Goal: Transaction & Acquisition: Purchase product/service

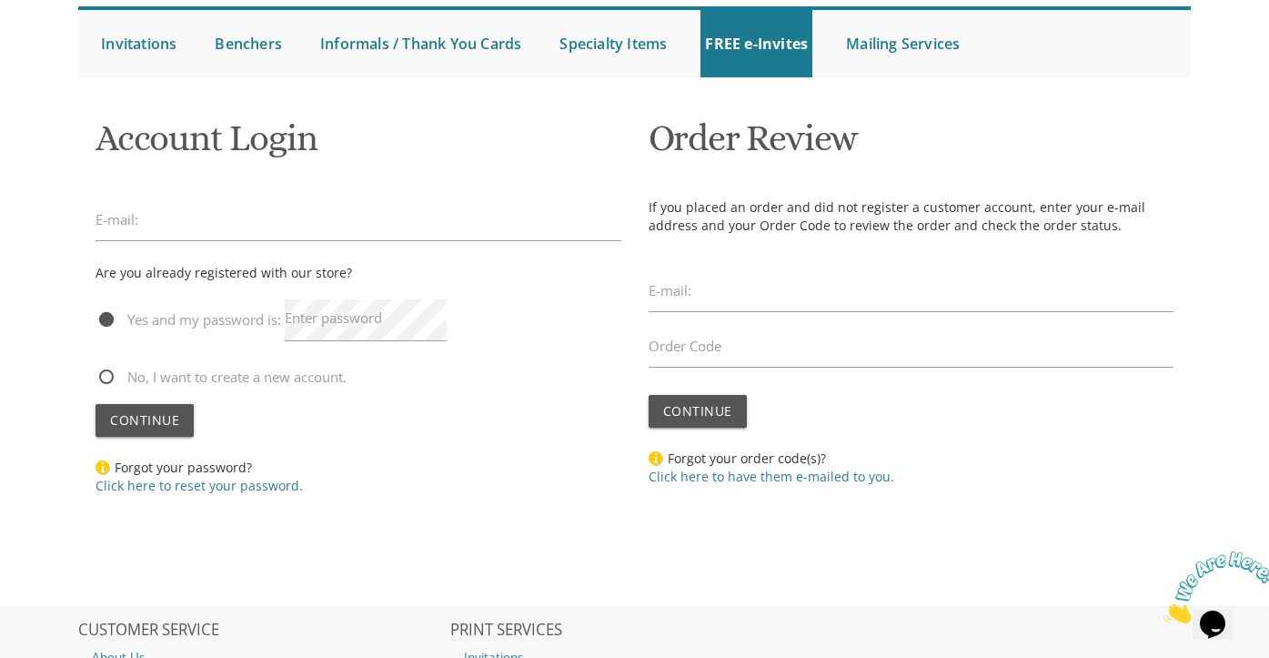
scroll to position [173, 0]
click at [319, 323] on label "Enter password" at bounding box center [333, 318] width 97 height 19
click at [508, 443] on div at bounding box center [359, 442] width 526 height 9
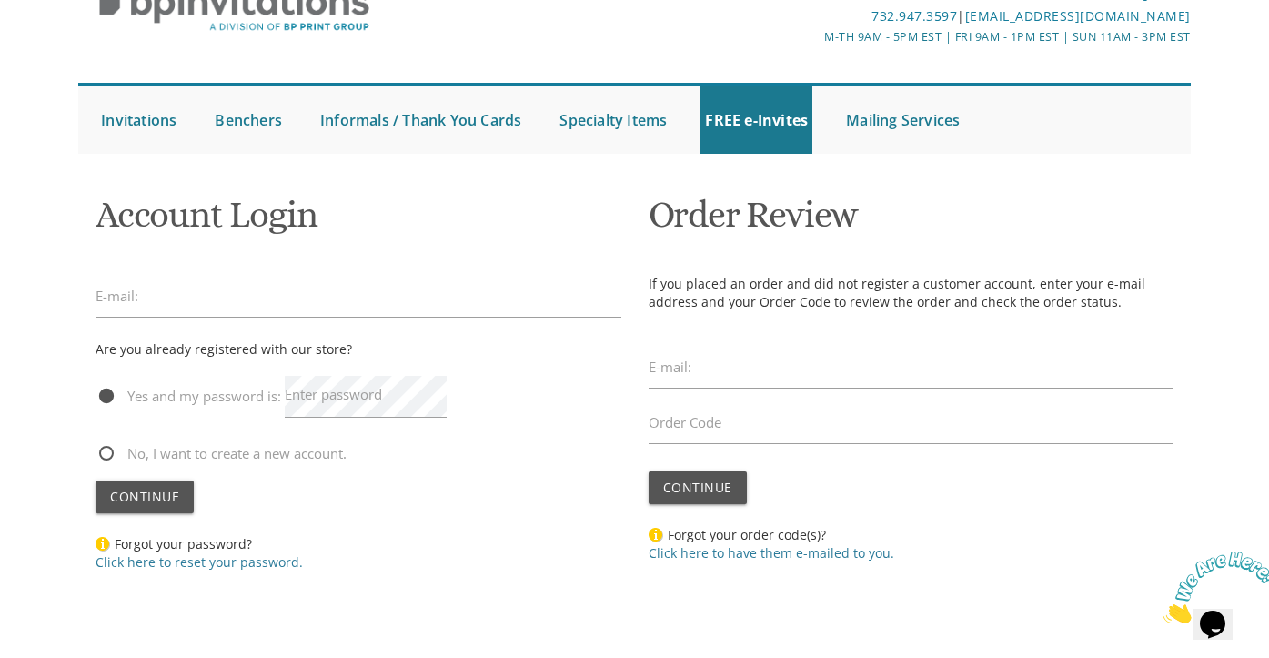
scroll to position [96, 0]
click at [347, 401] on label "Enter password" at bounding box center [333, 395] width 97 height 19
click at [235, 564] on link "Click here to reset your password." at bounding box center [199, 562] width 207 height 17
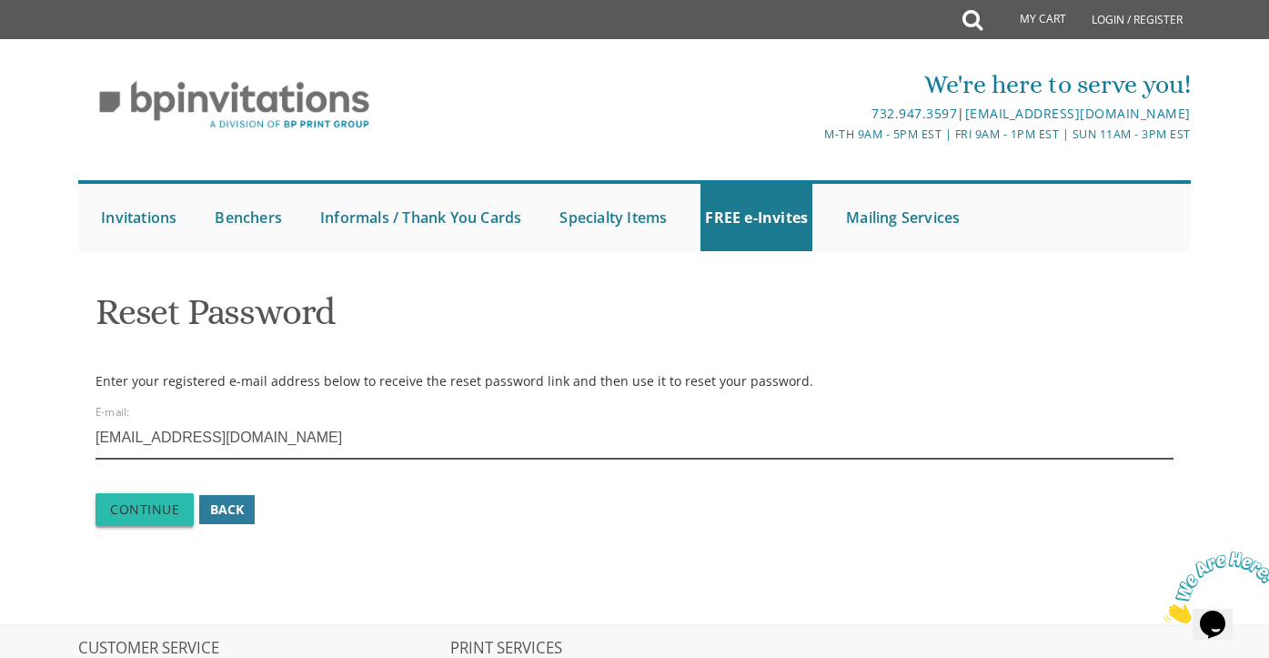
type input "[EMAIL_ADDRESS][DOMAIN_NAME]"
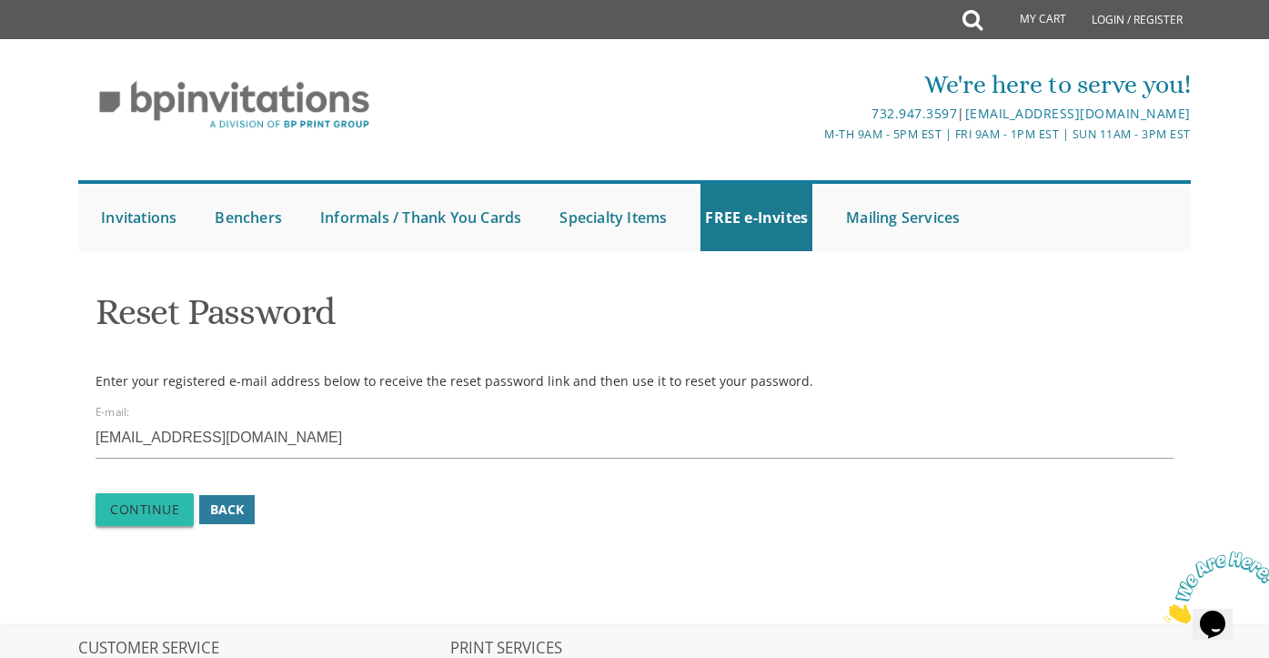
click at [137, 508] on span "Continue" at bounding box center [144, 508] width 69 height 17
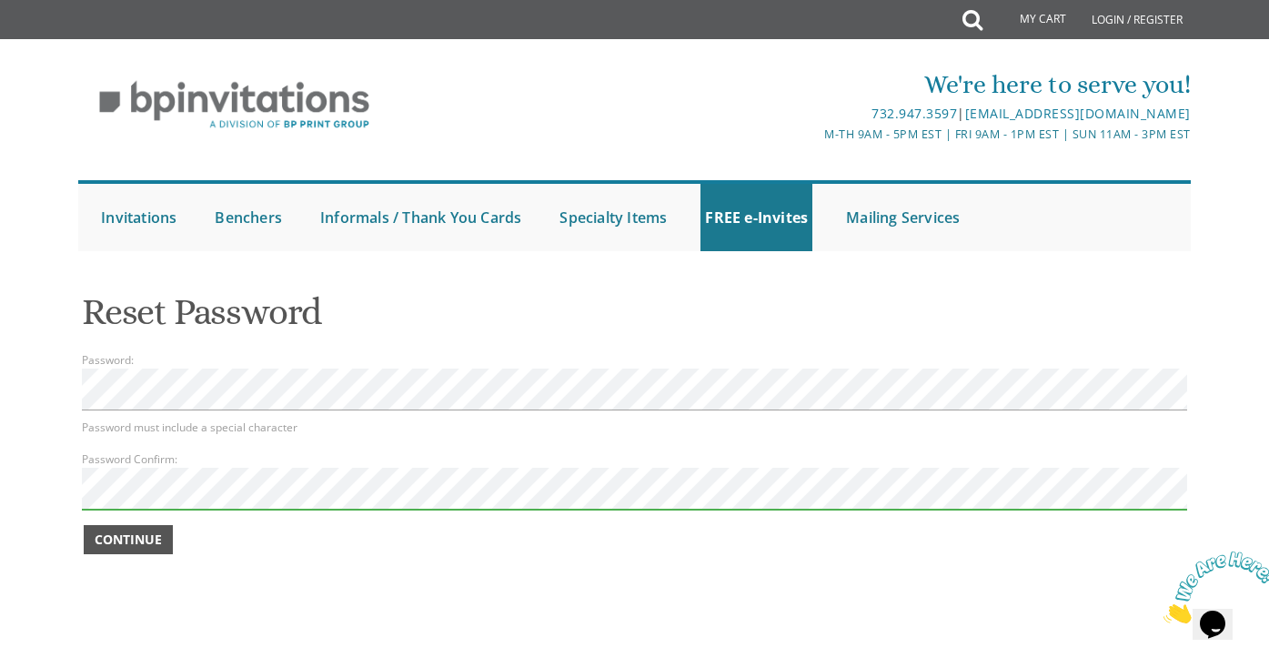
click at [135, 545] on span "Continue" at bounding box center [128, 539] width 67 height 18
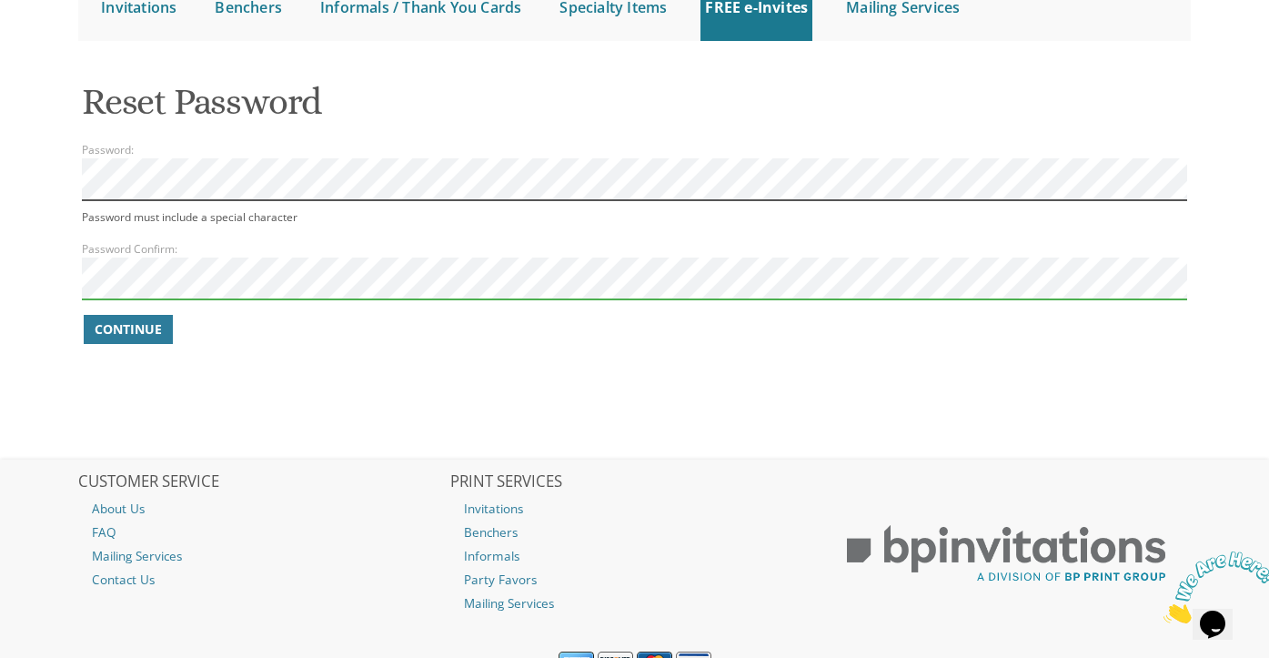
scroll to position [110, 0]
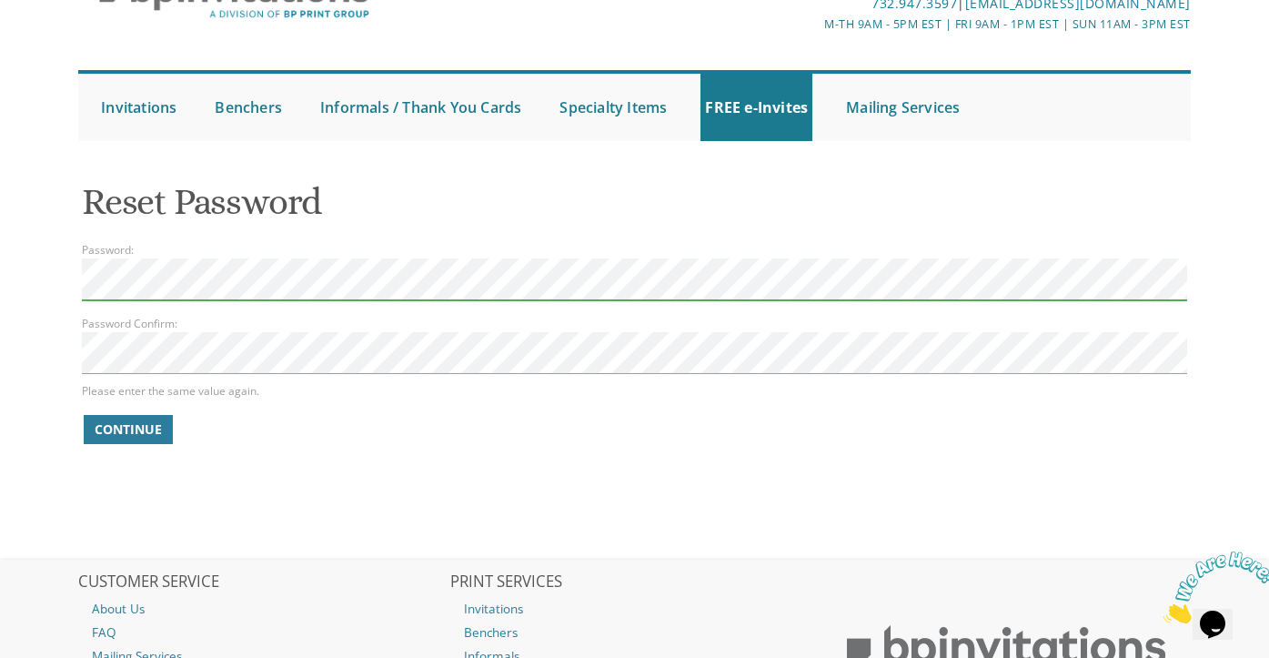
click at [235, 378] on form "Password: Password Confirm: Please enter the same value again. Continue" at bounding box center [634, 343] width 1105 height 206
click at [151, 429] on span "Continue" at bounding box center [128, 429] width 67 height 18
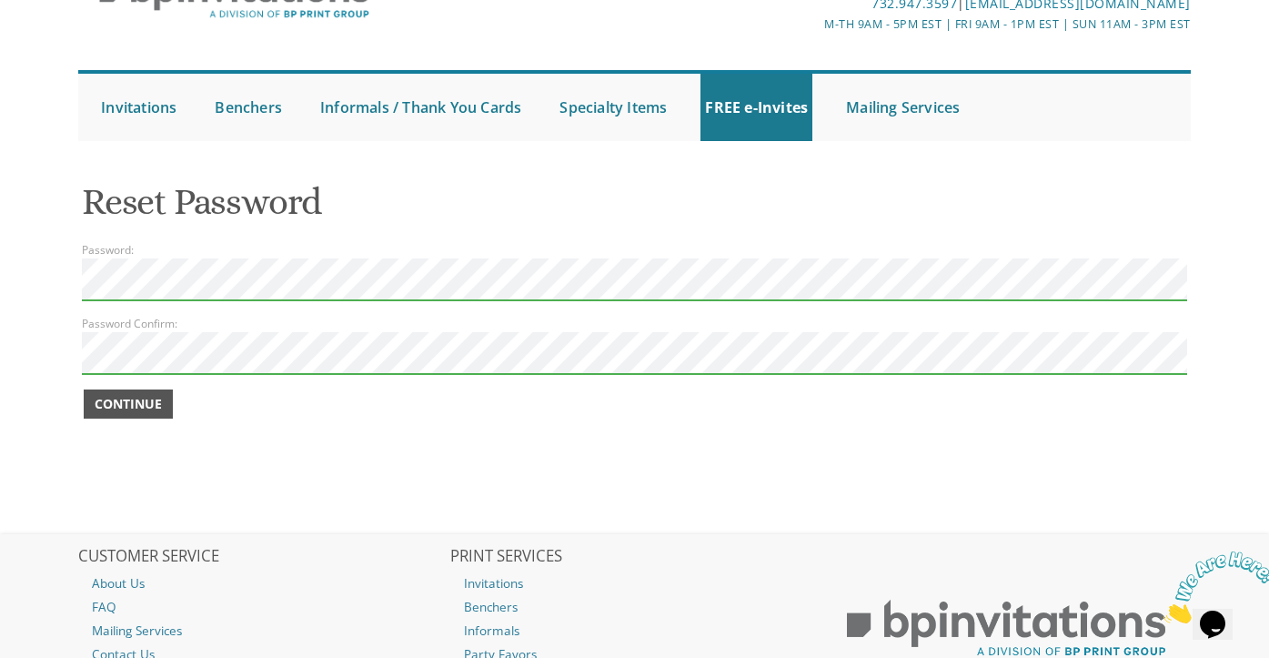
click at [131, 400] on span "Continue" at bounding box center [128, 404] width 67 height 18
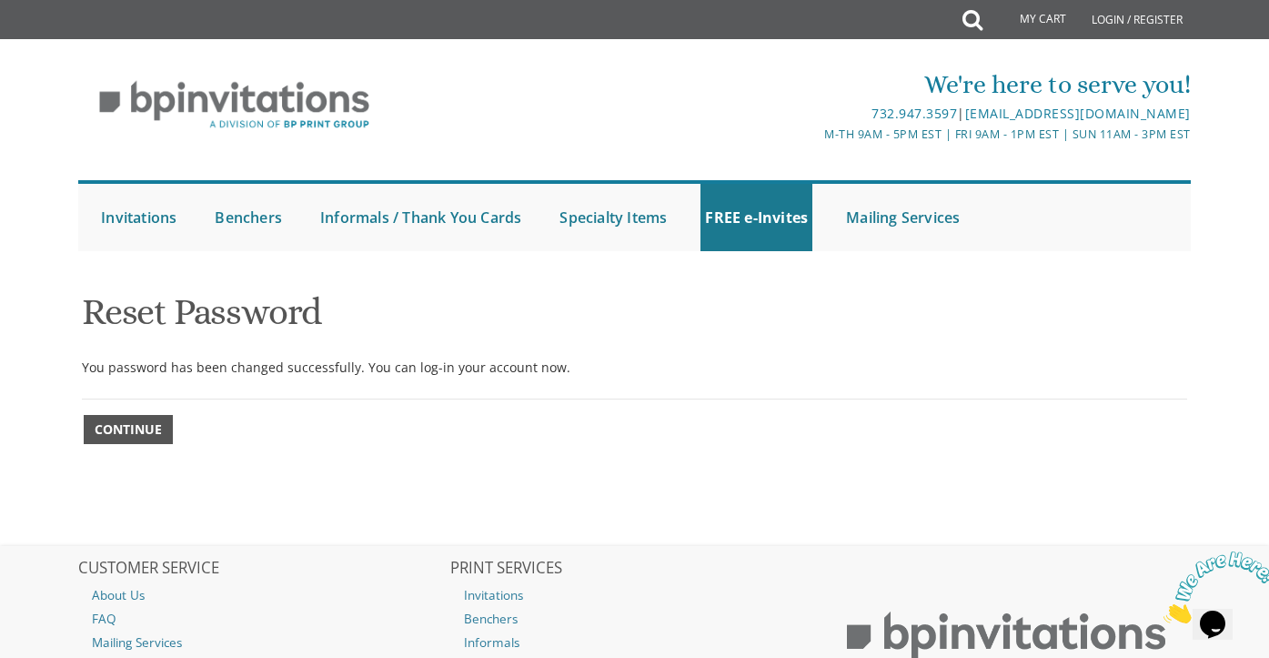
click at [132, 422] on span "Continue" at bounding box center [128, 429] width 67 height 18
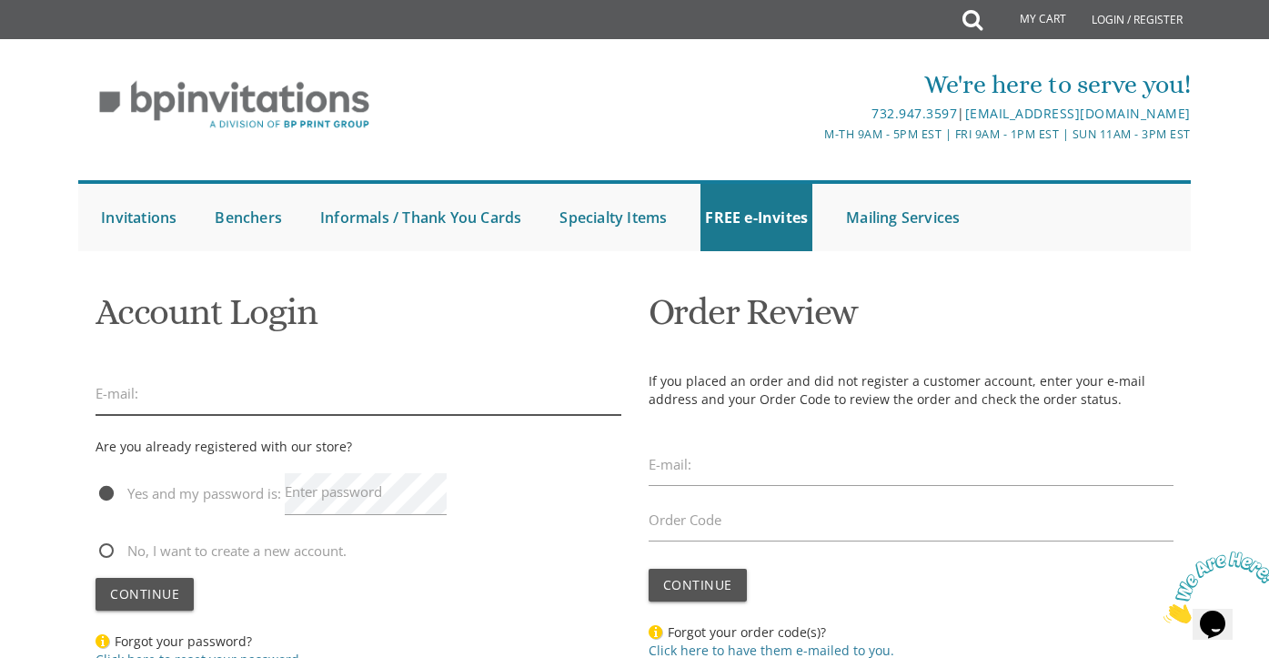
type input "shlingersimcha@gmail.com"
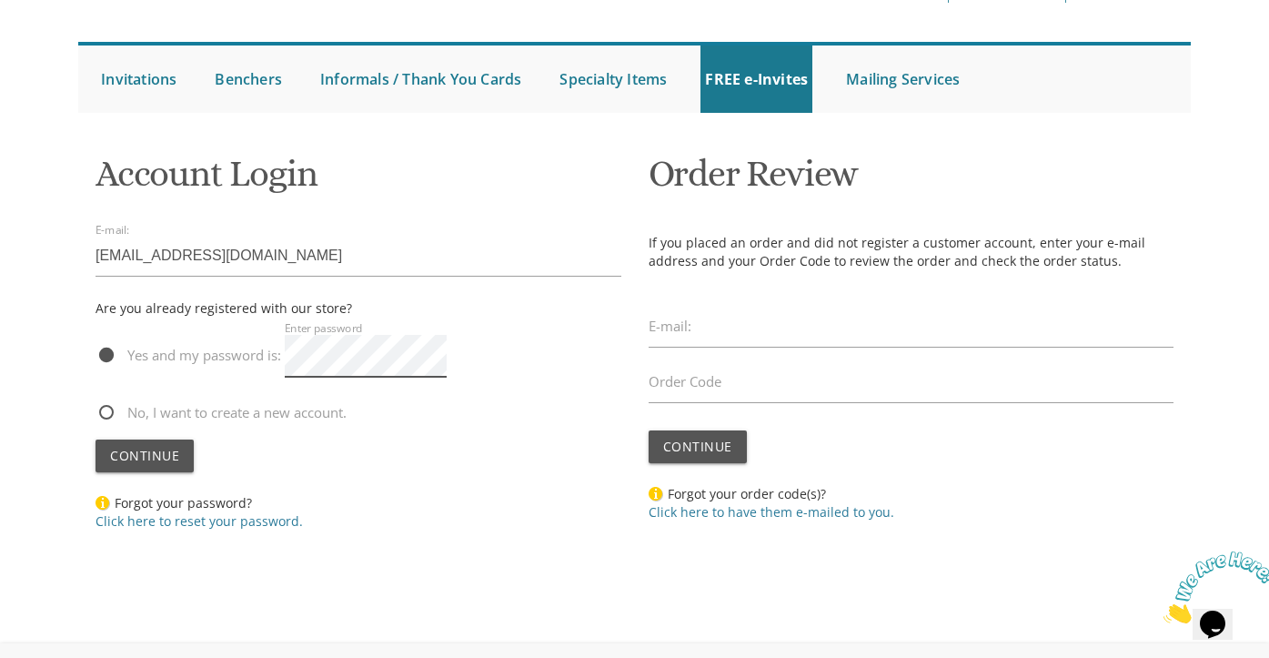
scroll to position [155, 0]
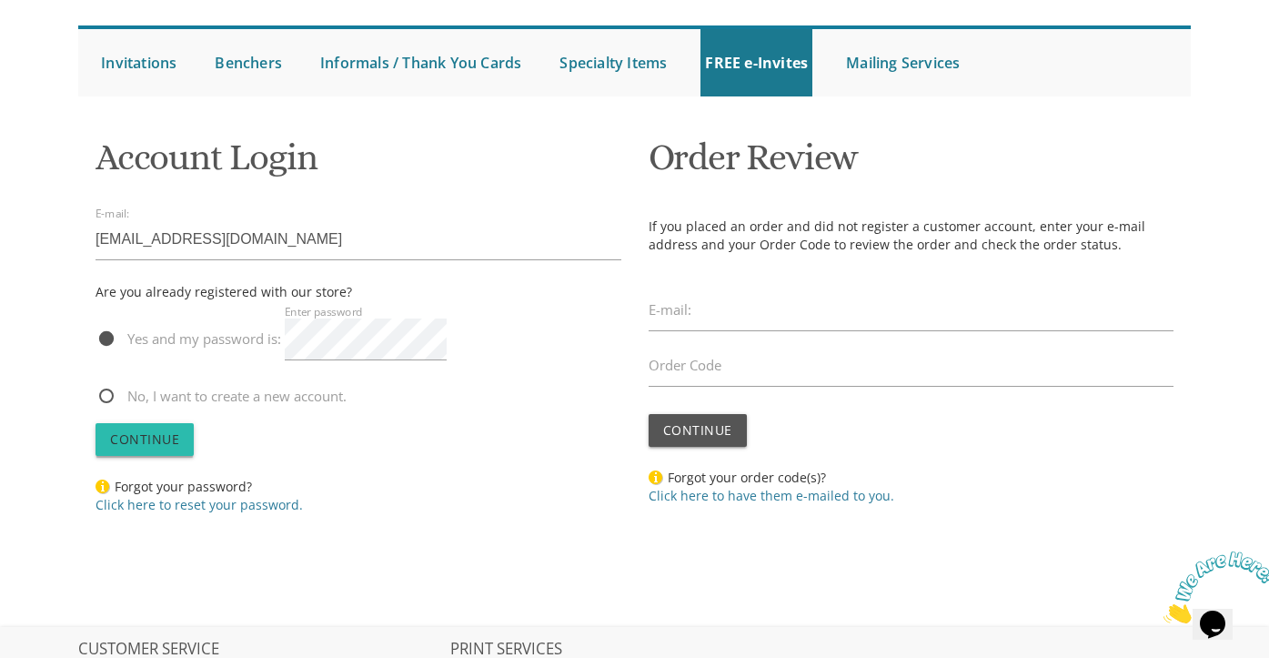
click at [163, 428] on button "Continue" at bounding box center [145, 439] width 98 height 33
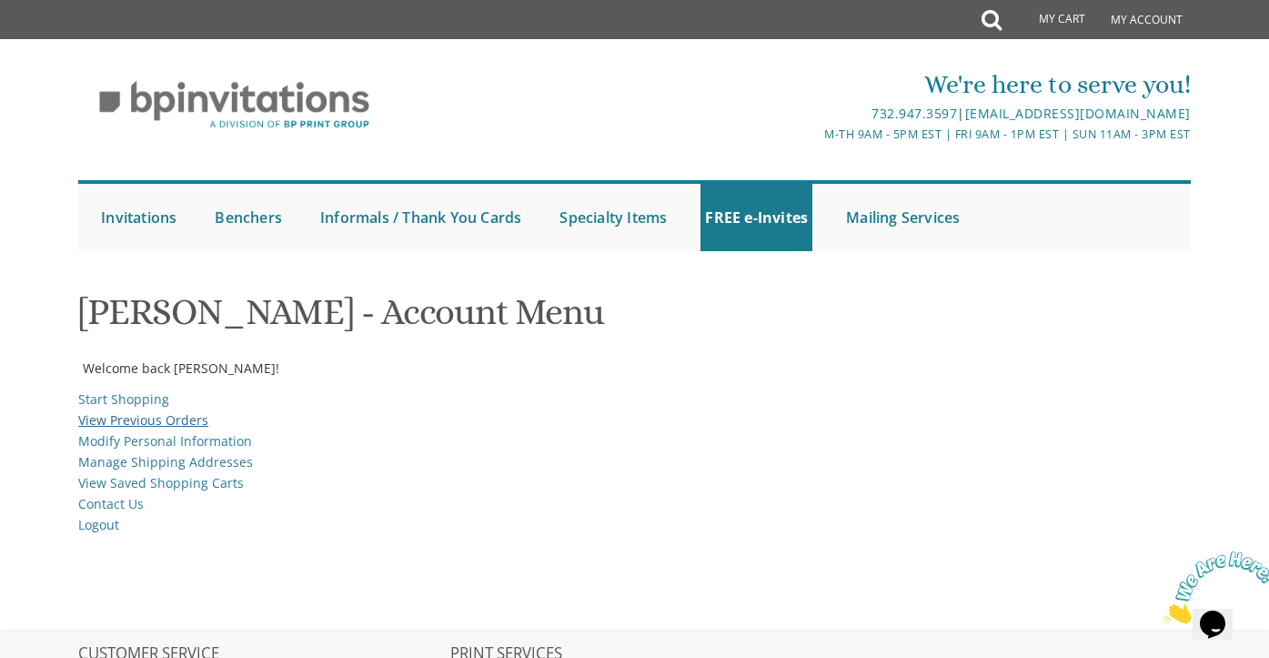
click at [163, 423] on link "View Previous Orders" at bounding box center [143, 419] width 130 height 17
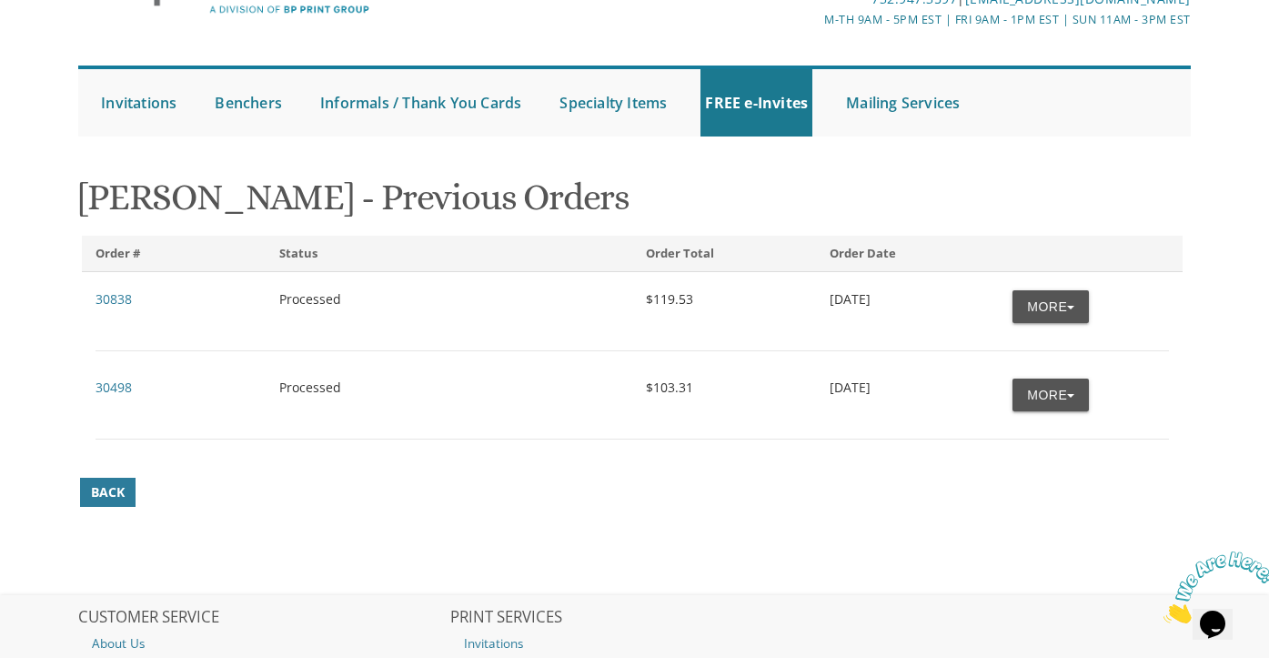
scroll to position [126, 0]
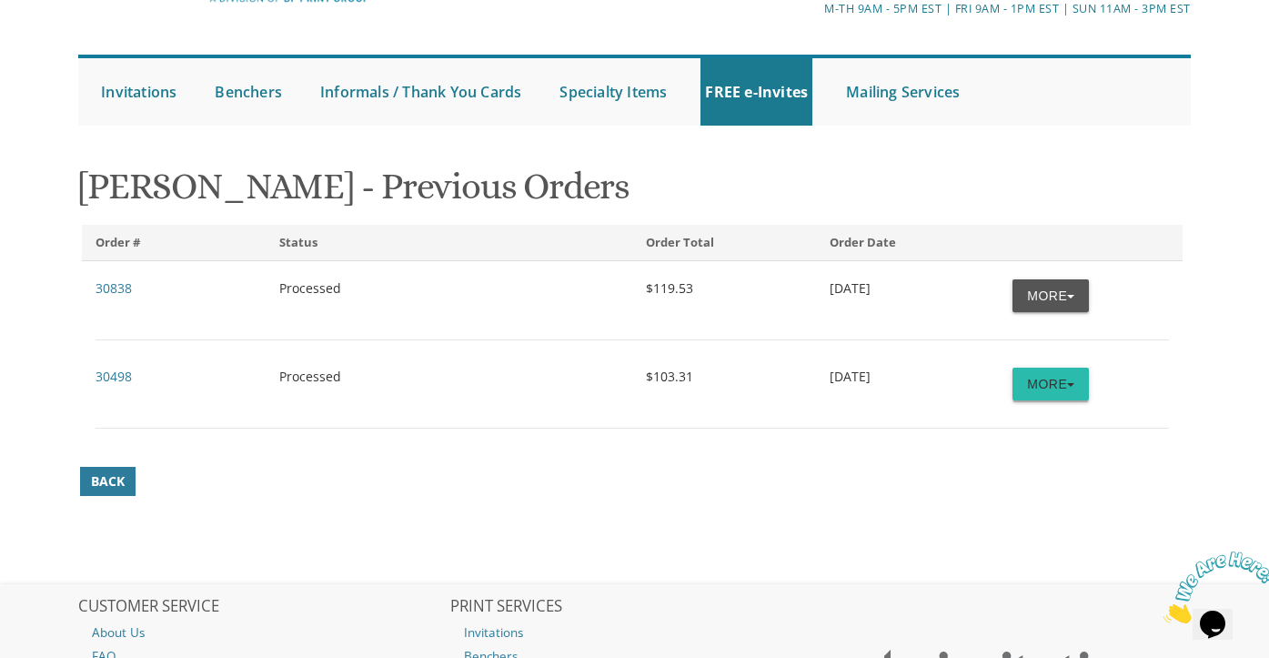
click at [1072, 378] on button "More" at bounding box center [1051, 384] width 76 height 33
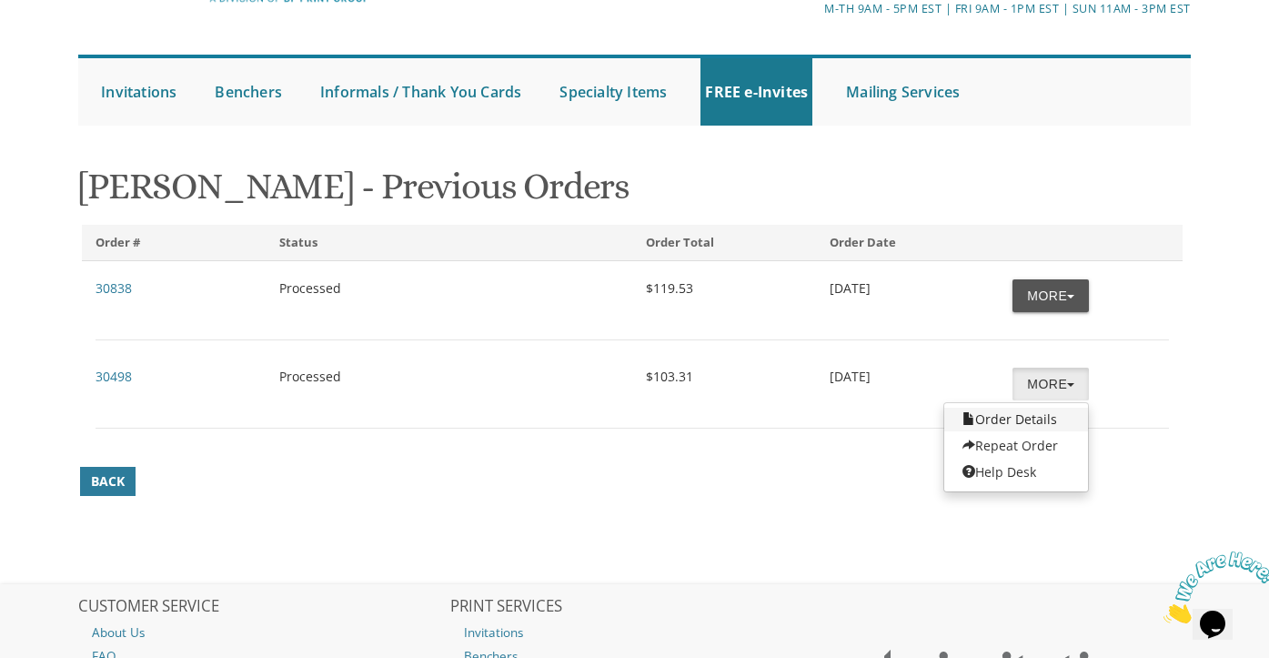
click at [1015, 414] on link "Order Details" at bounding box center [1016, 420] width 144 height 24
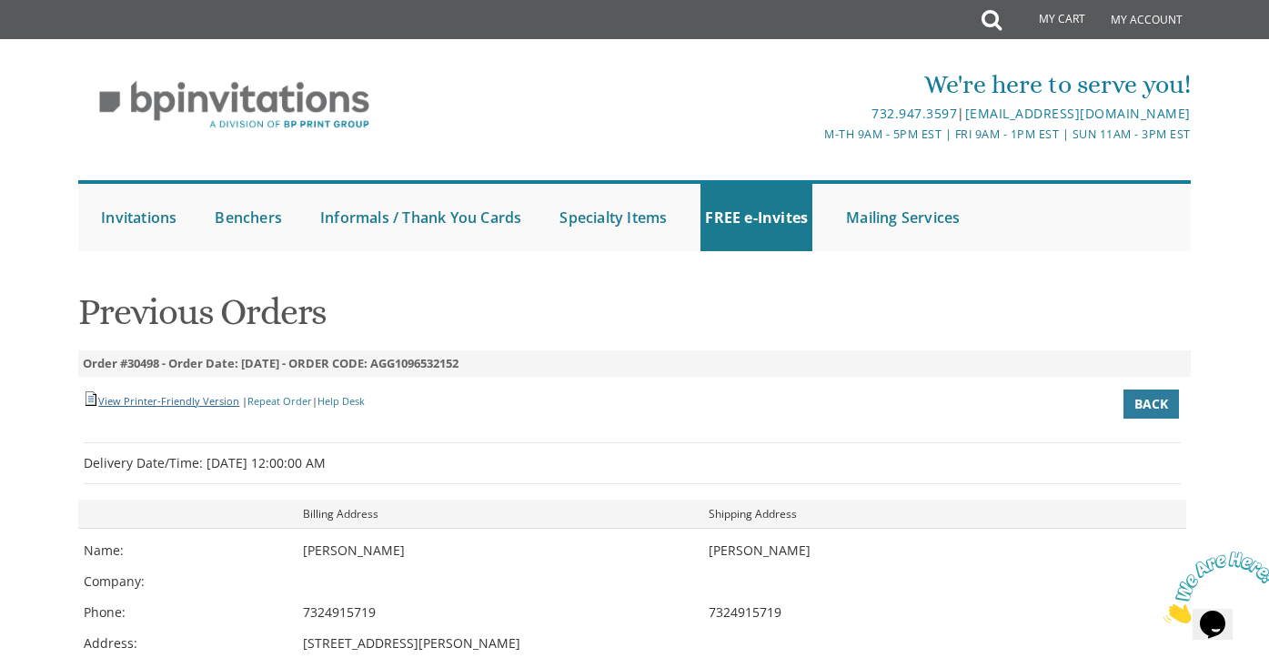
click at [135, 397] on link "View Printer-Friendly Version" at bounding box center [168, 401] width 141 height 14
click at [153, 209] on link "Invitations" at bounding box center [138, 217] width 85 height 67
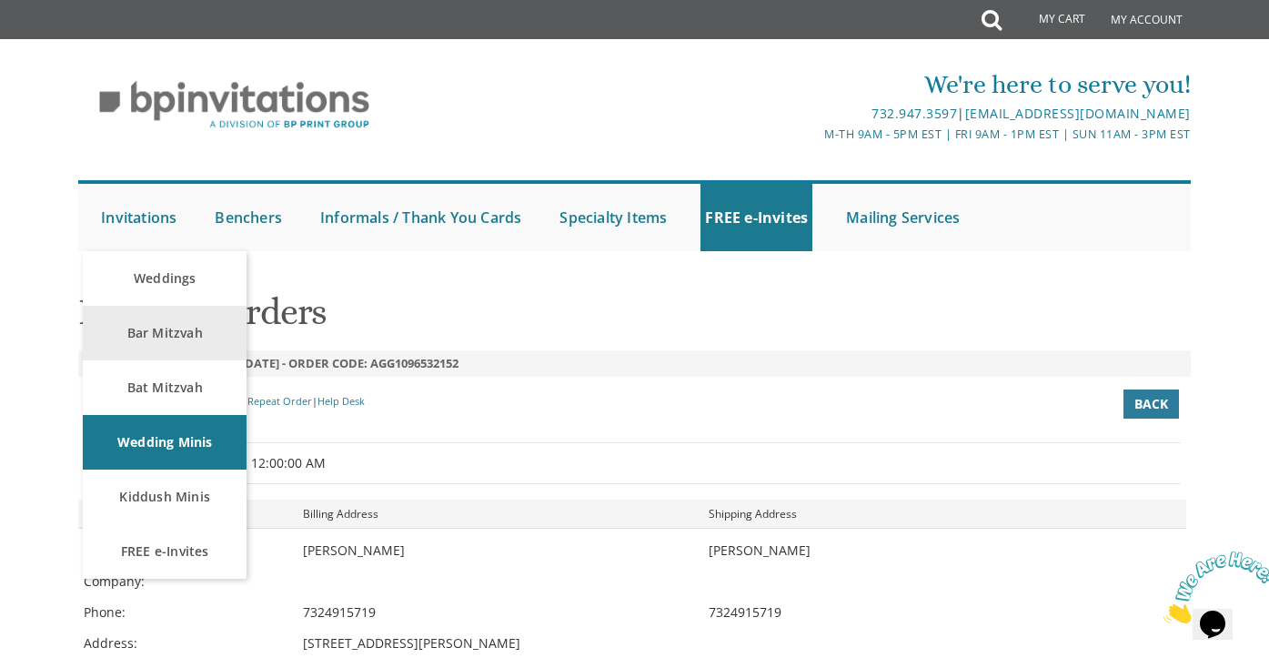
click at [168, 337] on link "Bar Mitzvah" at bounding box center [165, 333] width 164 height 55
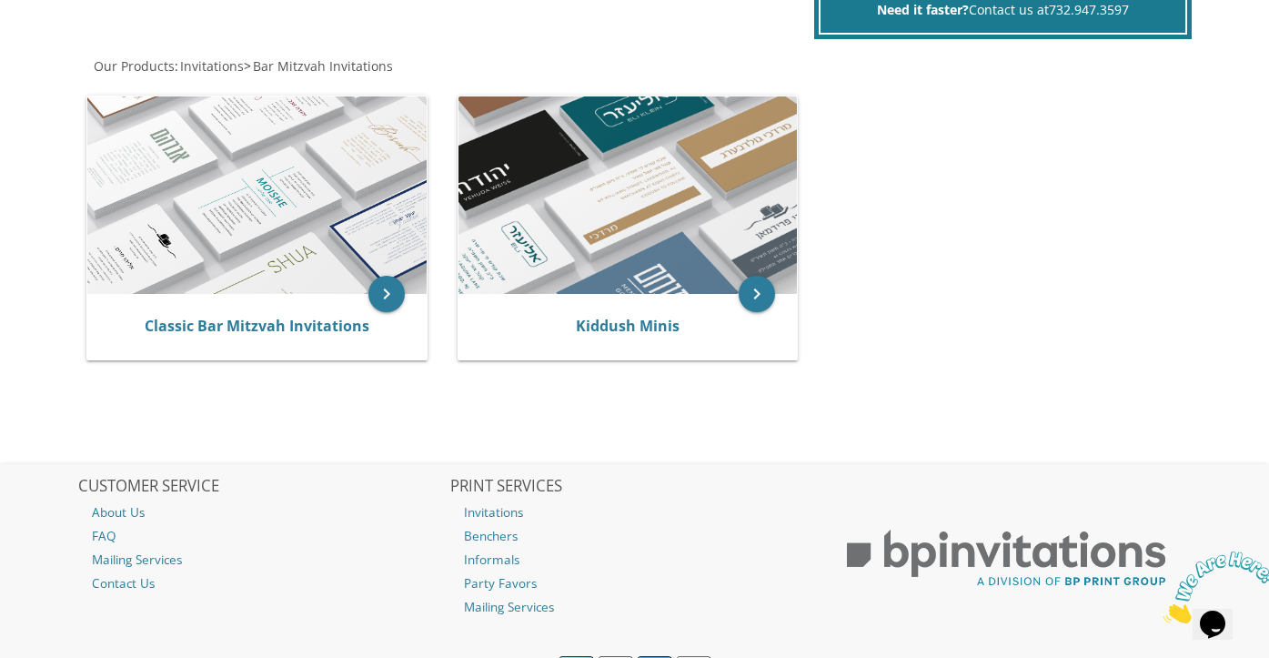
scroll to position [330, 0]
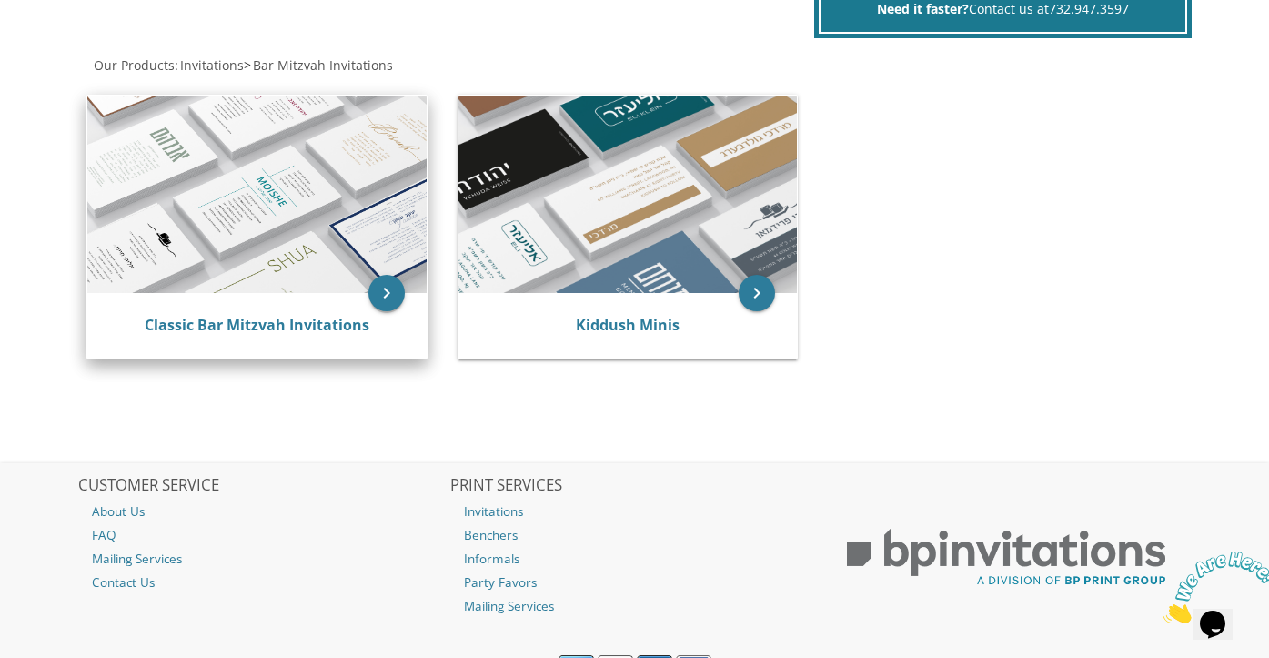
click at [393, 299] on icon "keyboard_arrow_right" at bounding box center [386, 293] width 36 height 36
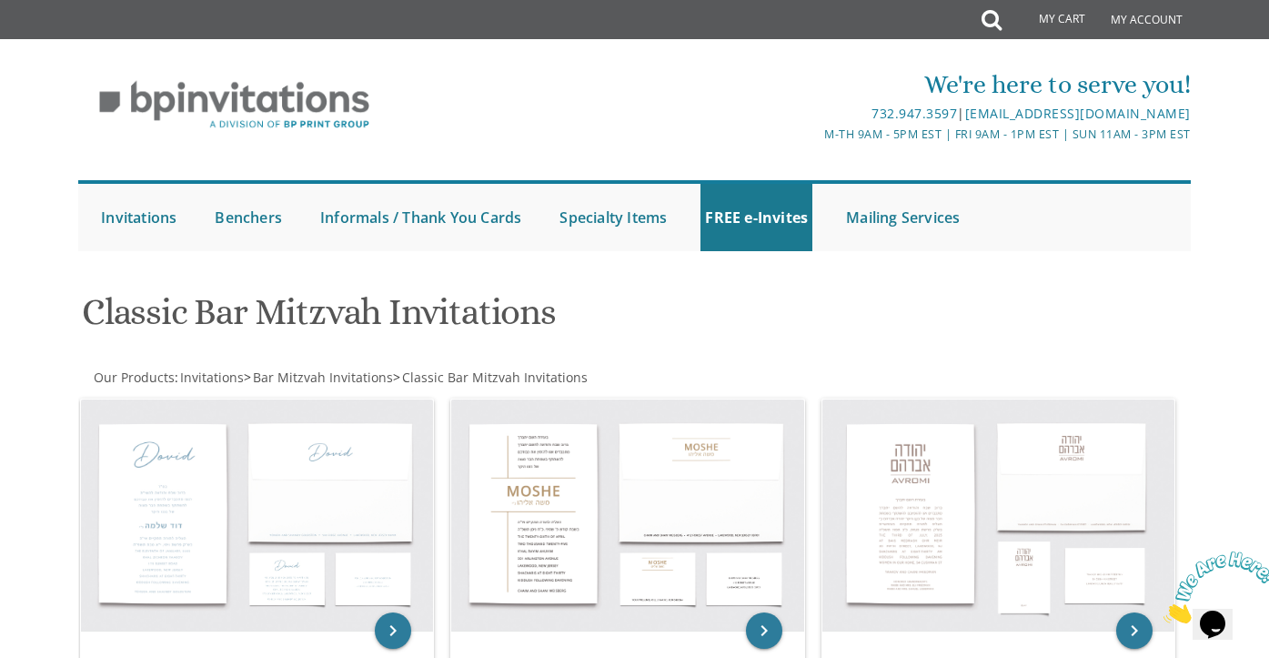
click at [999, 20] on div "My Cart Total: View Cart Item(s)" at bounding box center [1049, 20] width 106 height 40
click at [990, 24] on icon at bounding box center [992, 20] width 20 height 36
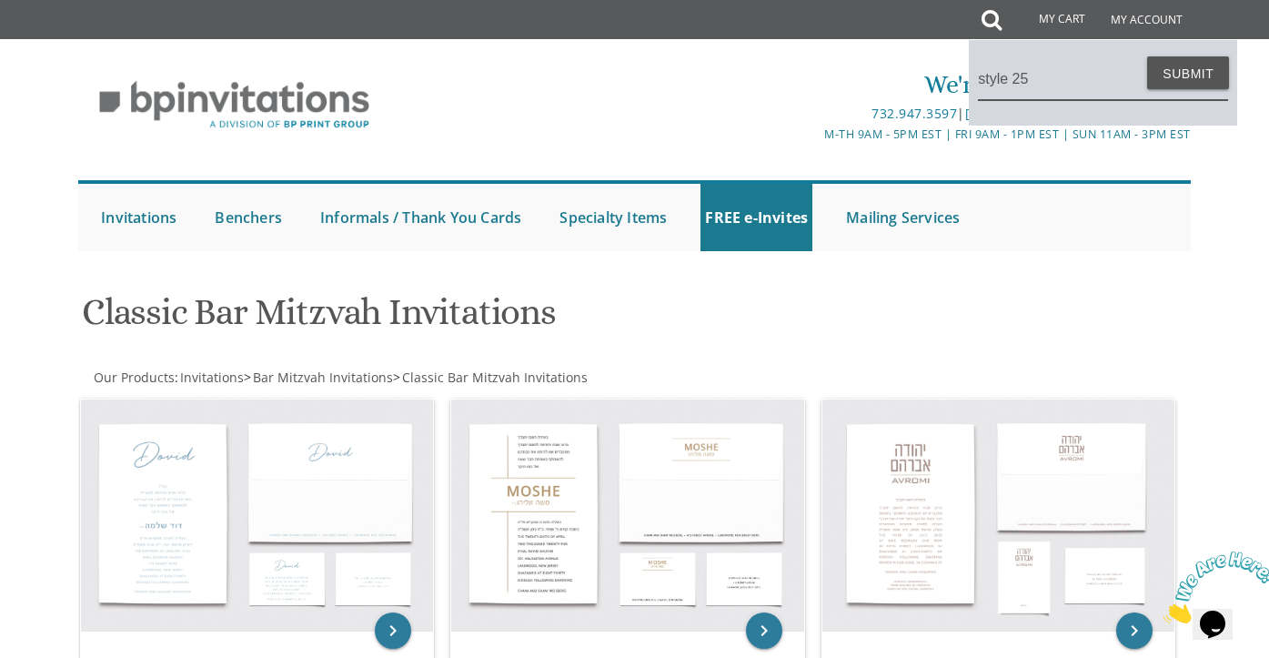
type input "style 25"
click at [1191, 73] on button "Submit" at bounding box center [1188, 72] width 82 height 33
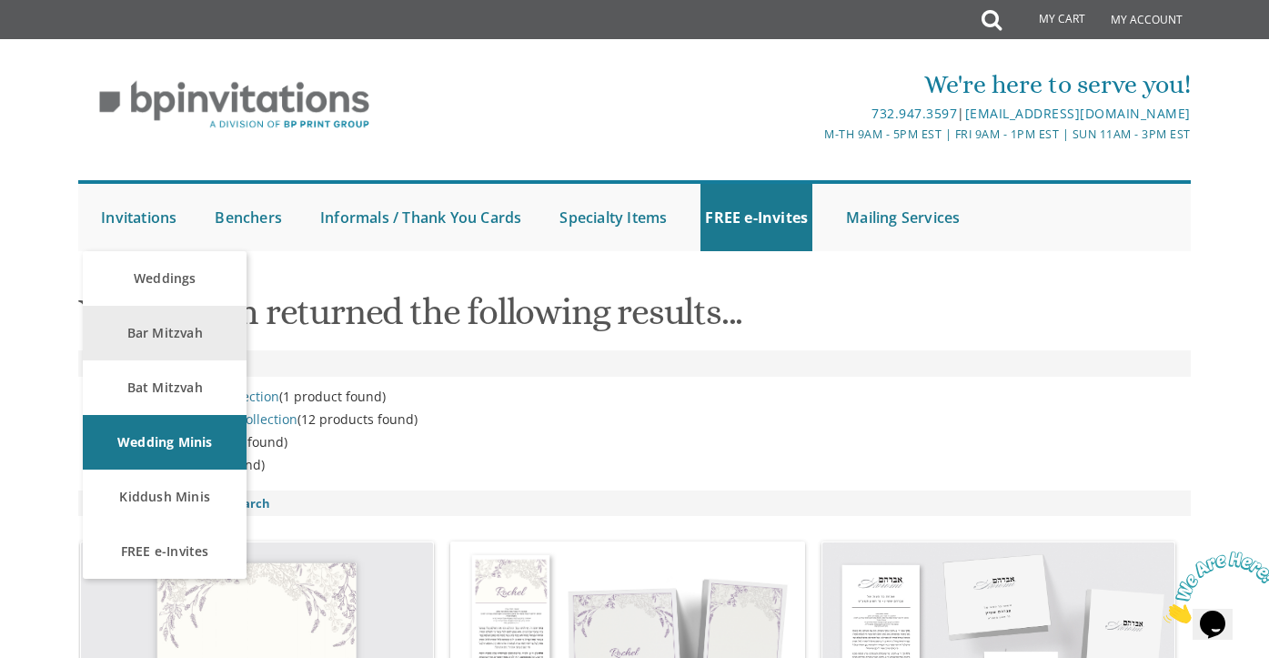
click at [156, 342] on link "Bar Mitzvah" at bounding box center [165, 333] width 164 height 55
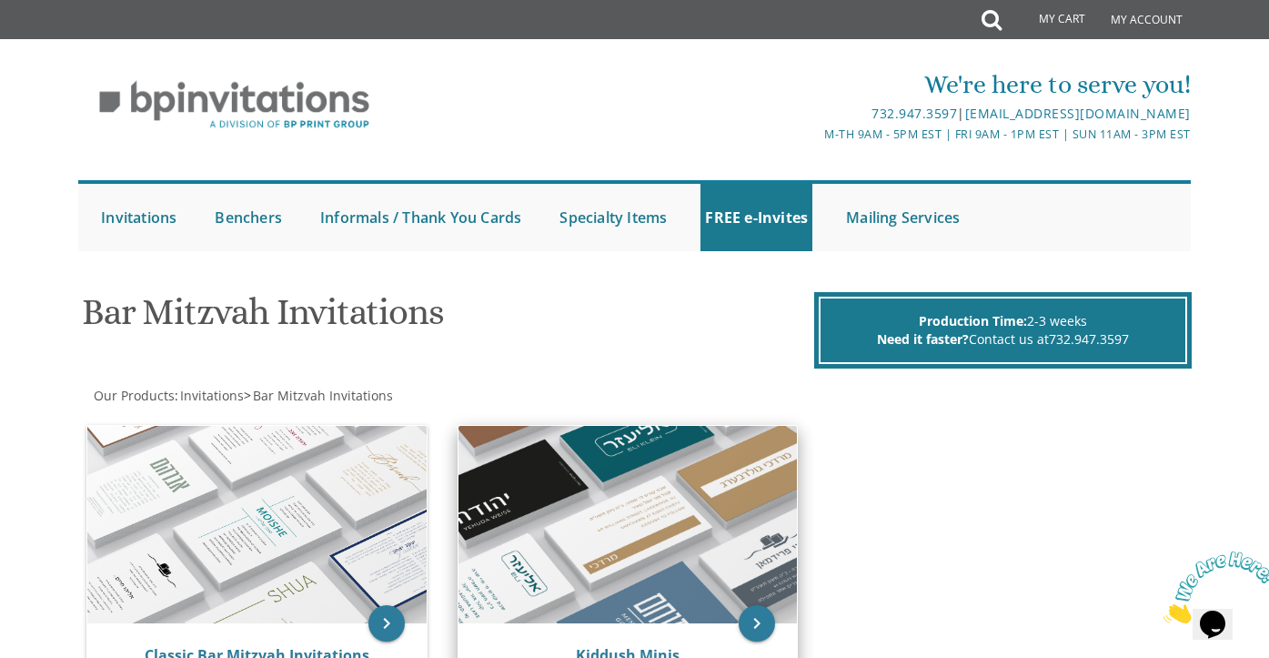
drag, startPoint x: 0, startPoint y: 0, endPoint x: 693, endPoint y: 485, distance: 846.0
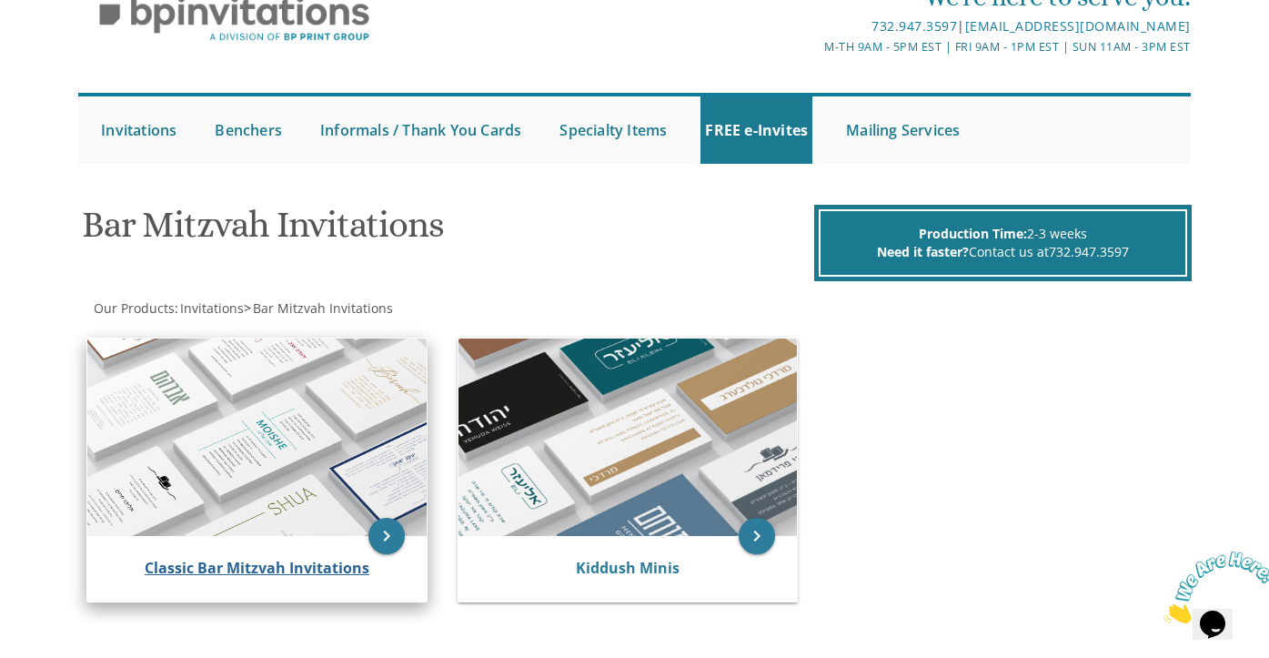
click at [268, 572] on link "Classic Bar Mitzvah Invitations" at bounding box center [257, 568] width 225 height 20
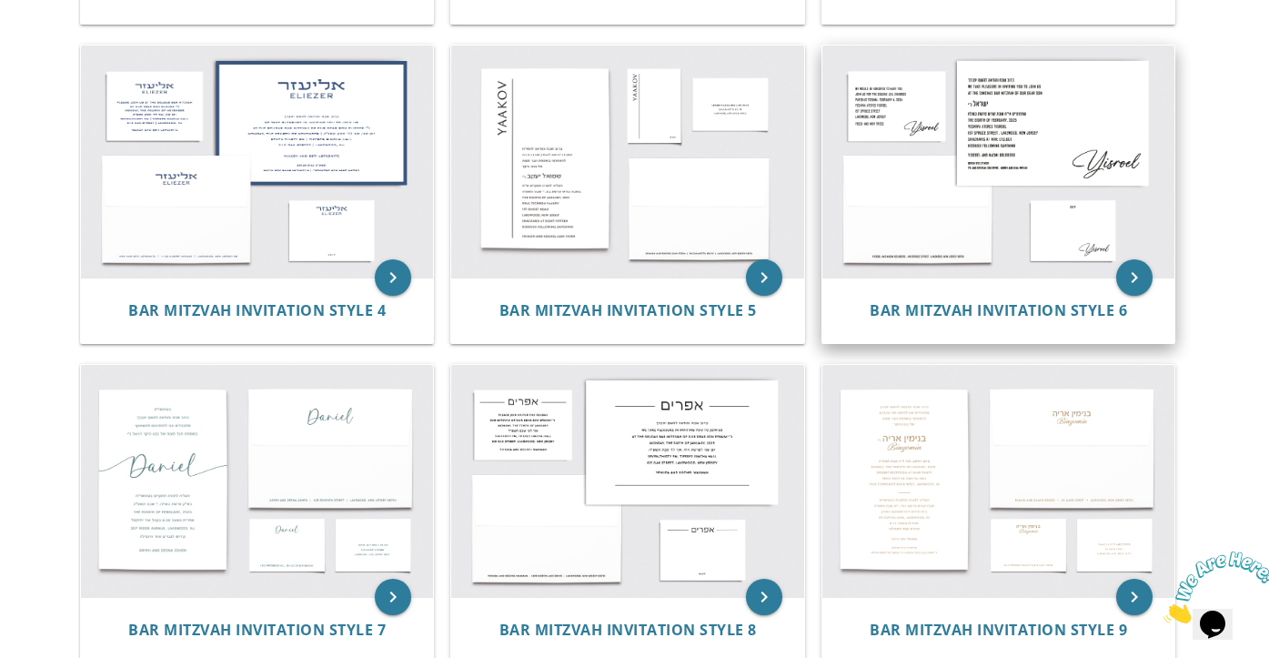
scroll to position [667, 0]
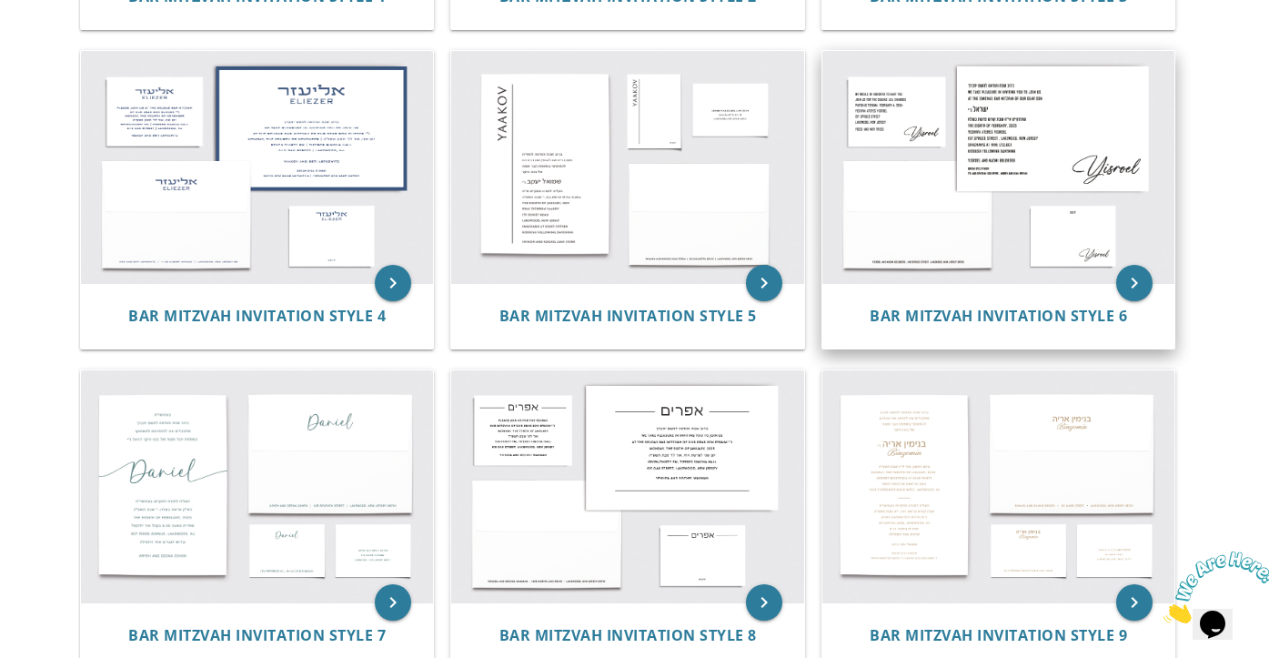
click at [978, 222] on img at bounding box center [998, 167] width 353 height 232
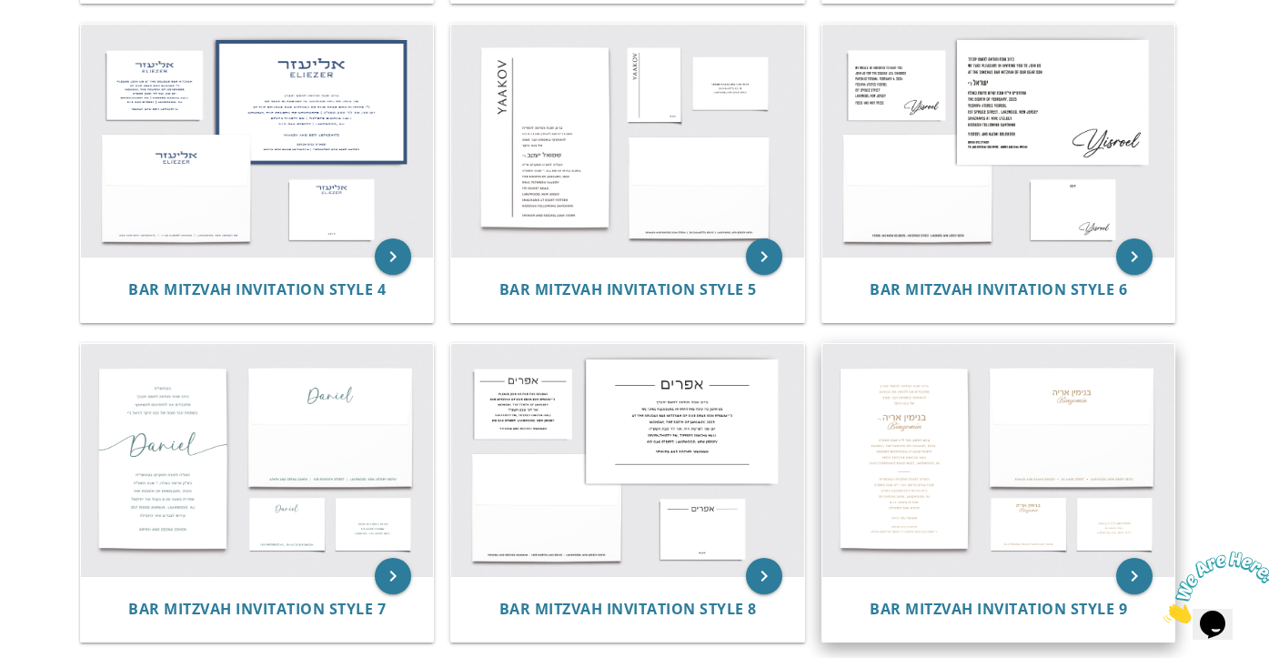
scroll to position [695, 0]
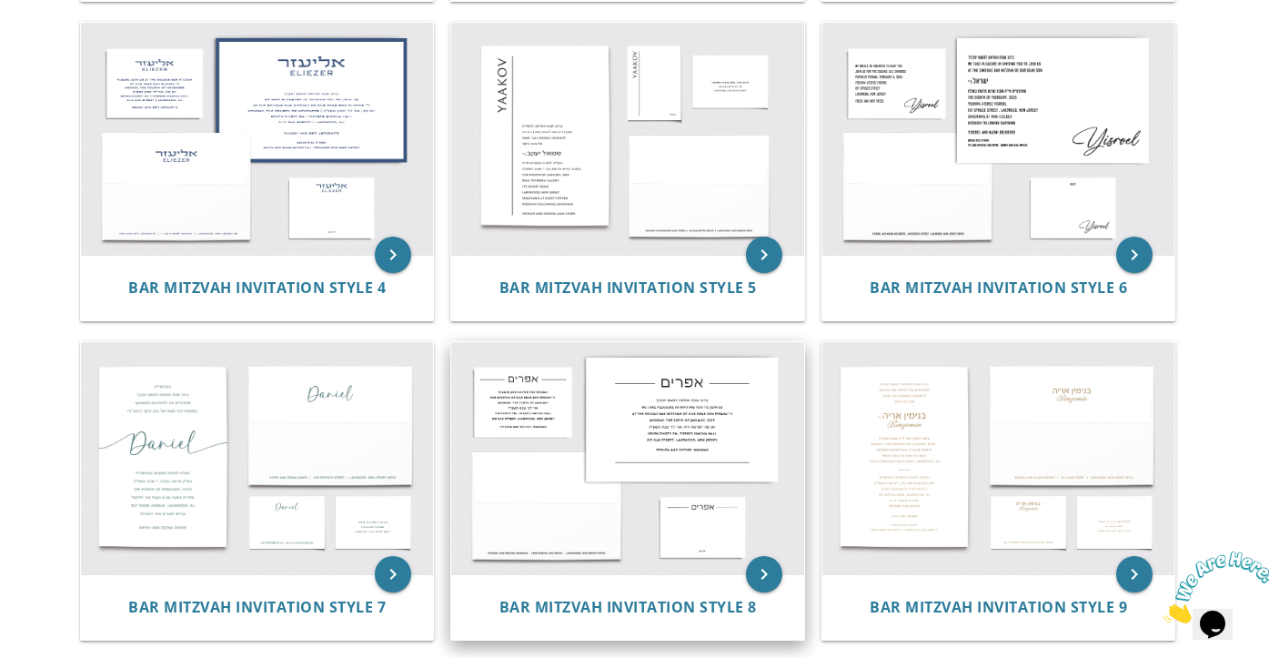
click at [701, 436] on img at bounding box center [627, 458] width 353 height 232
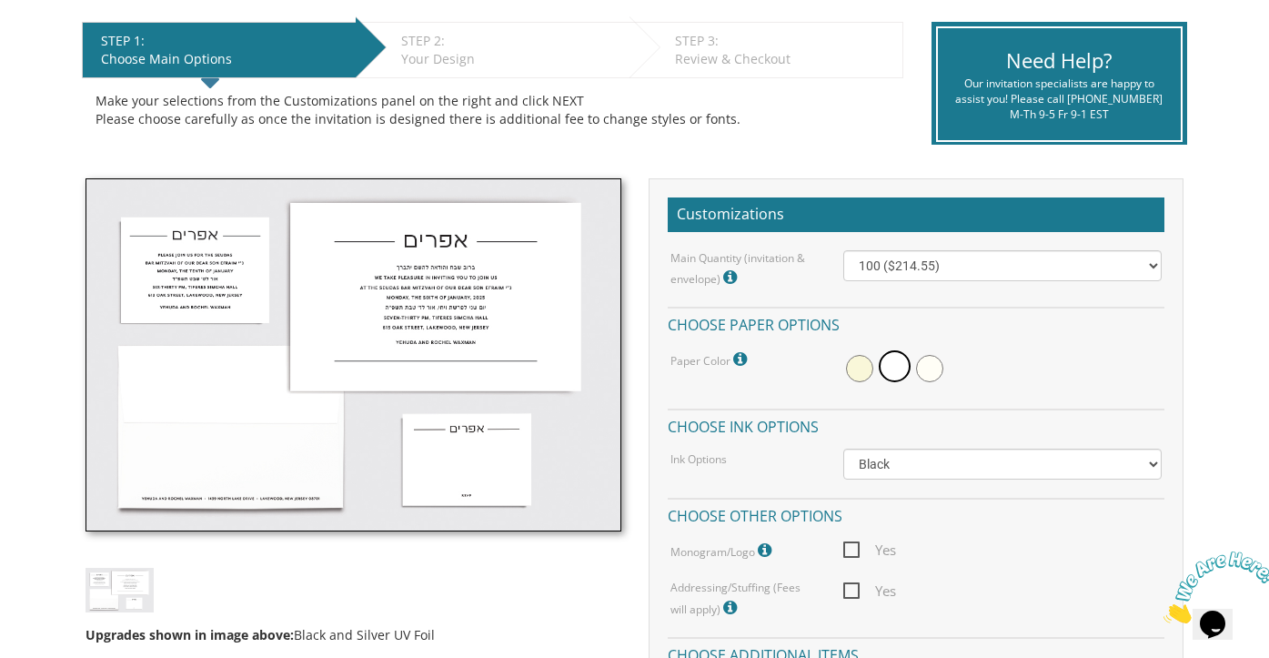
scroll to position [368, 0]
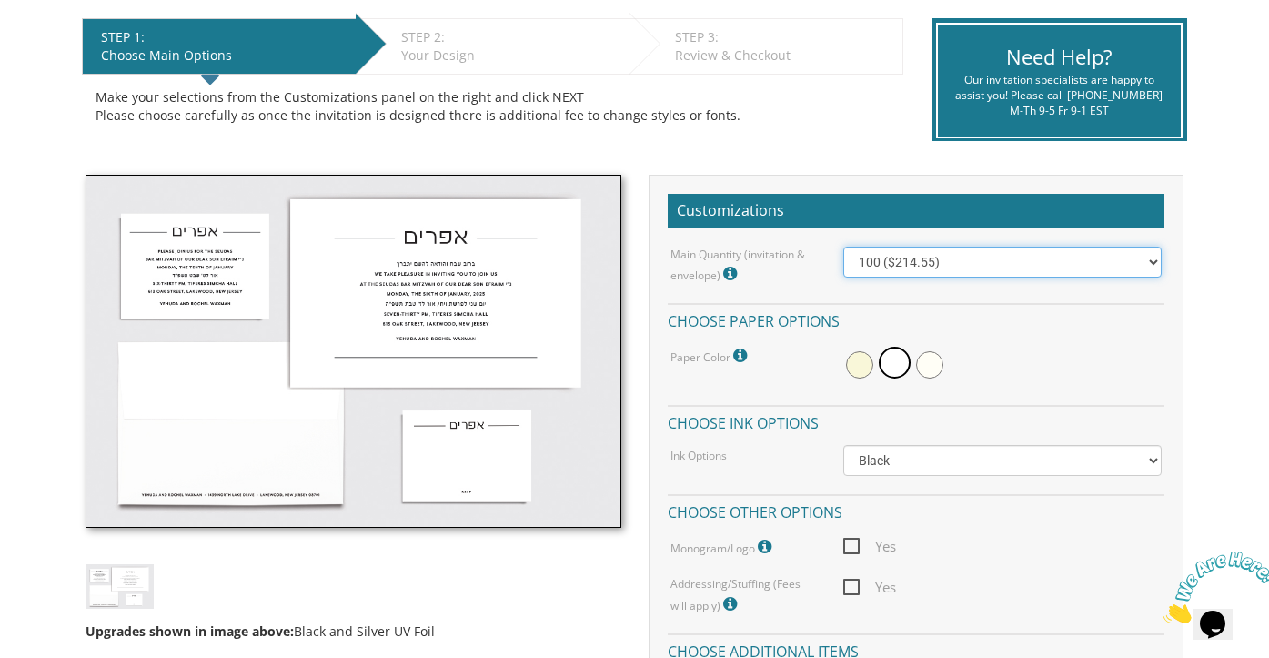
select select "300"
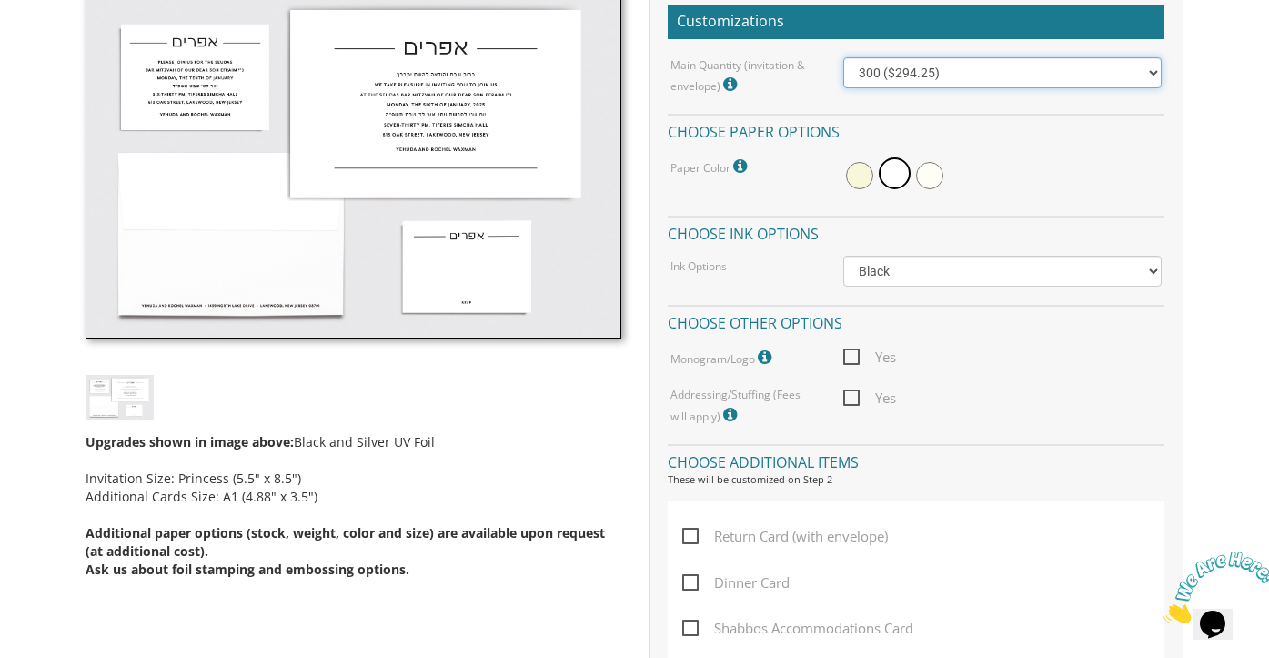
scroll to position [553, 0]
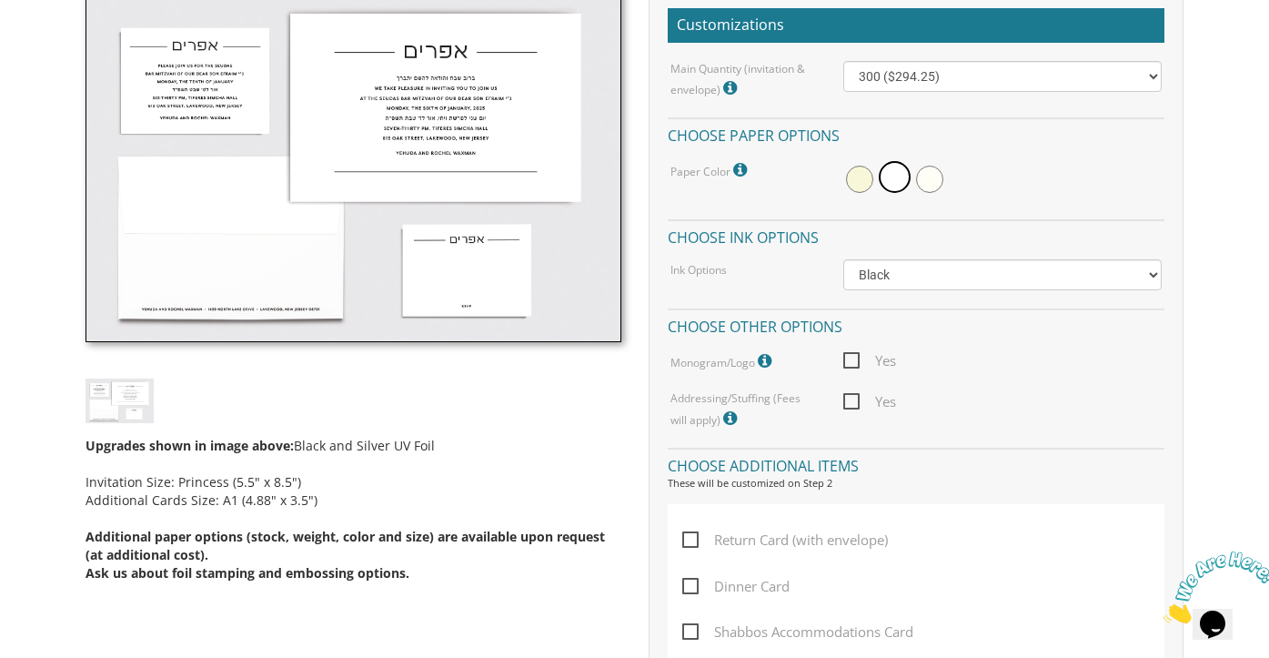
click at [852, 400] on span "Yes" at bounding box center [869, 401] width 53 height 23
click at [852, 400] on input "Yes" at bounding box center [849, 400] width 12 height 12
click at [854, 394] on span "Yes" at bounding box center [869, 401] width 53 height 23
click at [854, 394] on input "Yes" at bounding box center [849, 400] width 12 height 12
checkbox input "false"
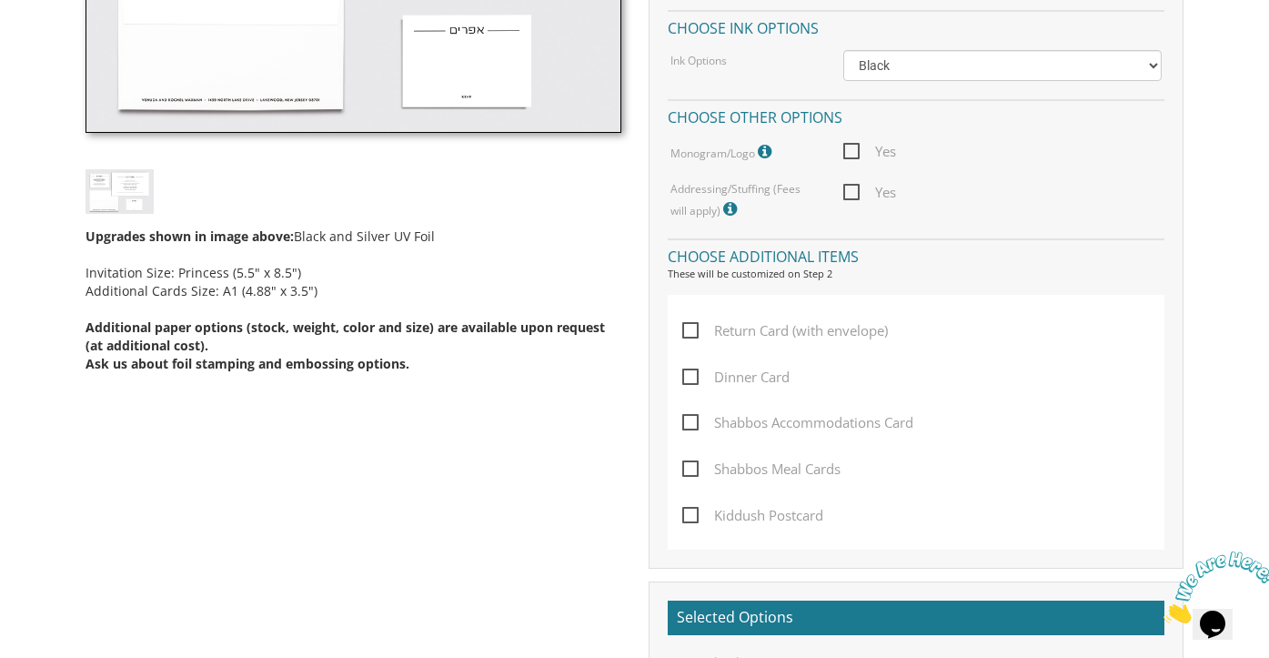
scroll to position [783, 0]
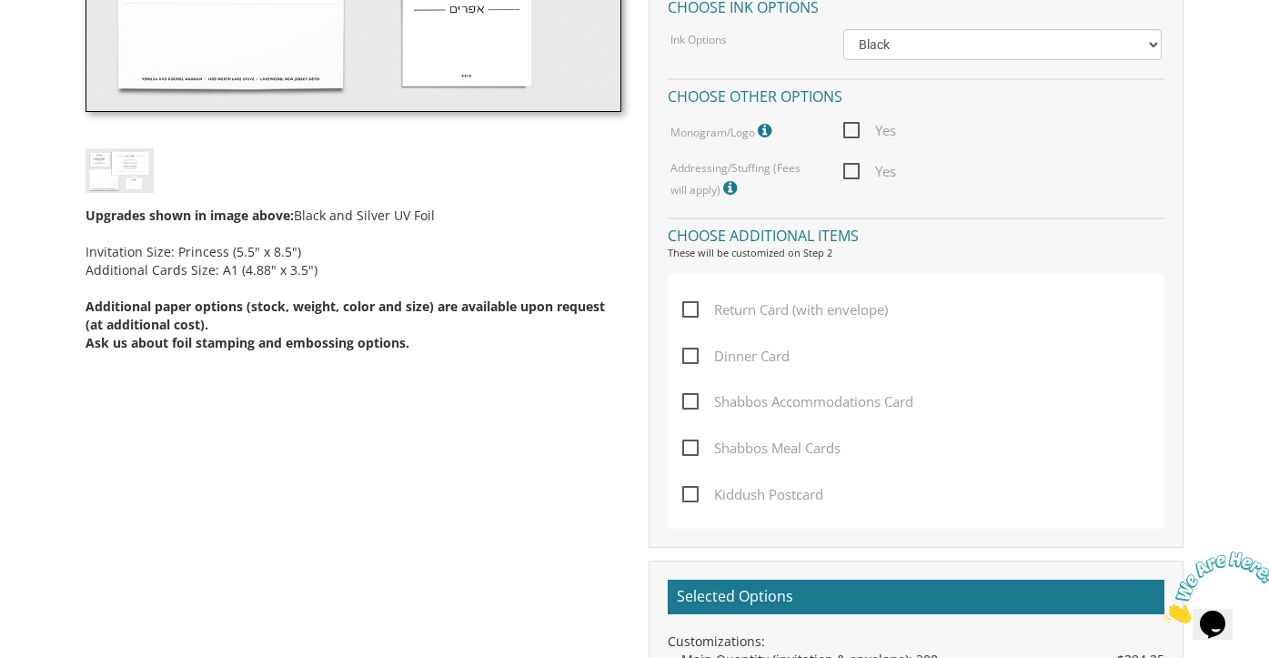
click at [688, 300] on span "Return Card (with envelope)" at bounding box center [785, 309] width 206 height 23
click at [688, 302] on input "Return Card (with envelope)" at bounding box center [688, 308] width 12 height 12
checkbox input "true"
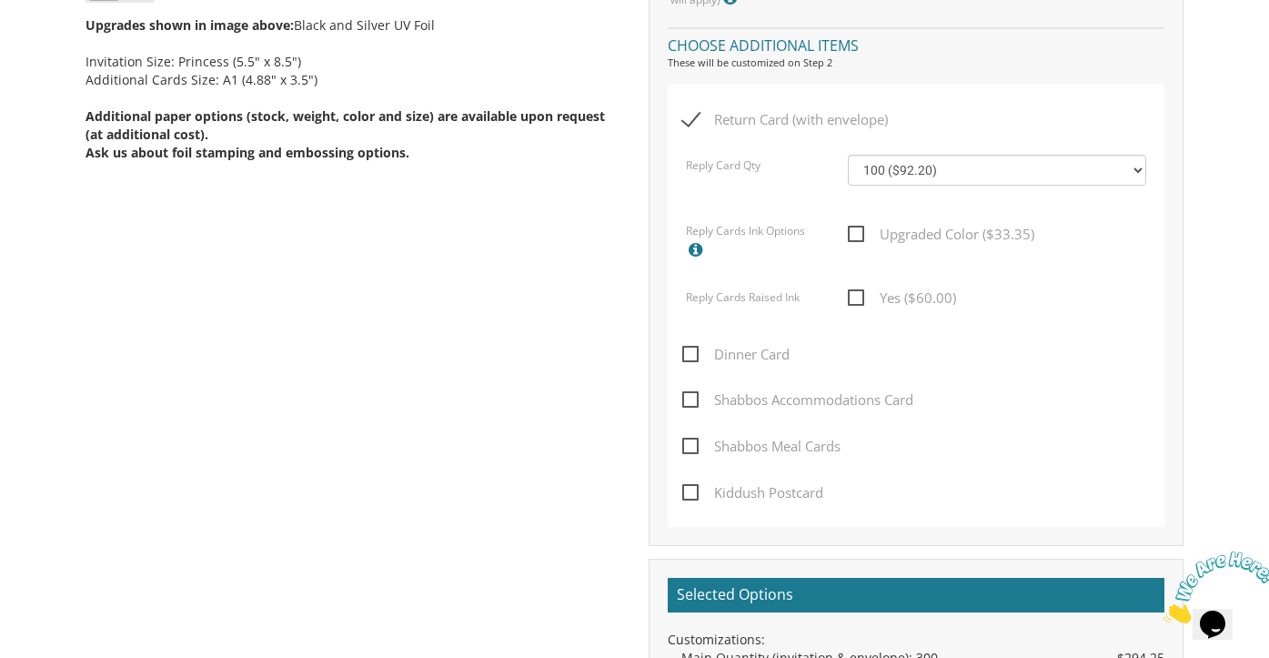
scroll to position [975, 0]
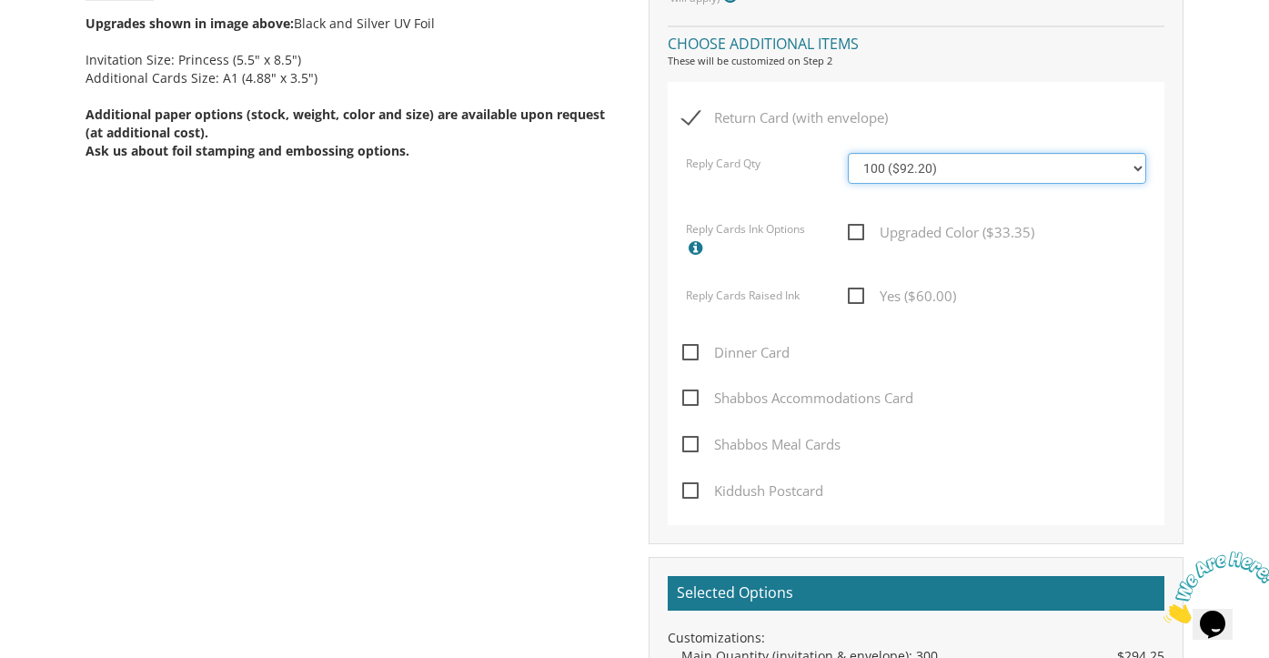
select select "200"
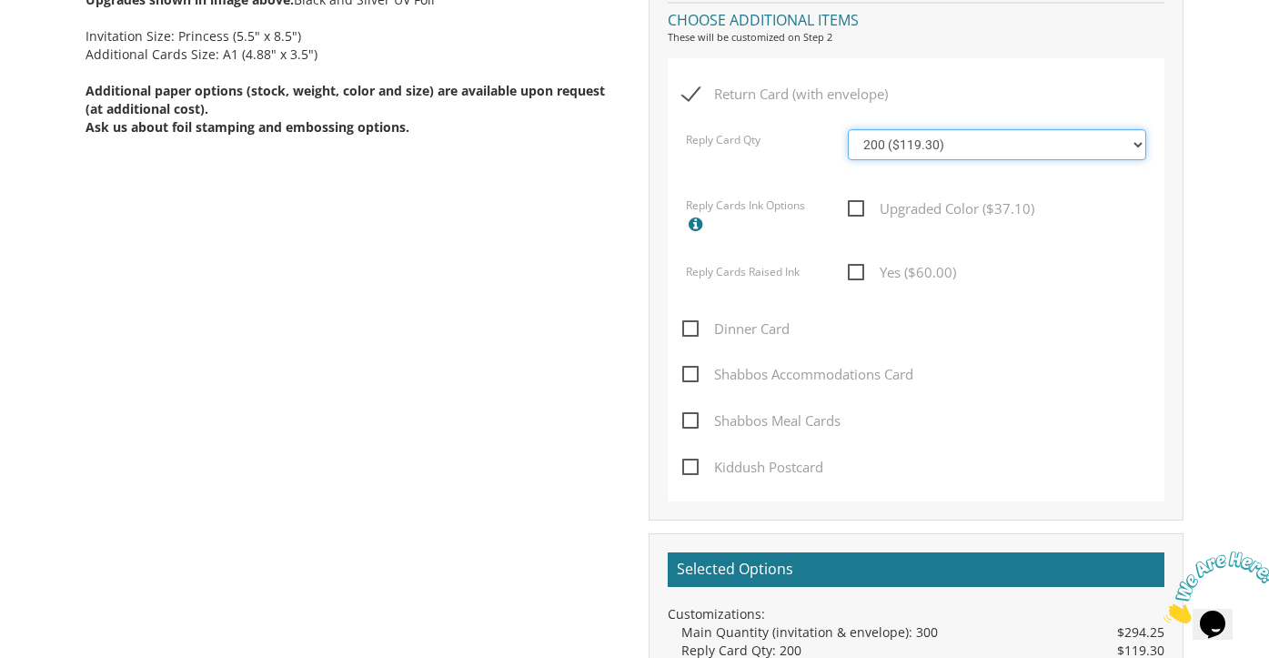
scroll to position [1001, 0]
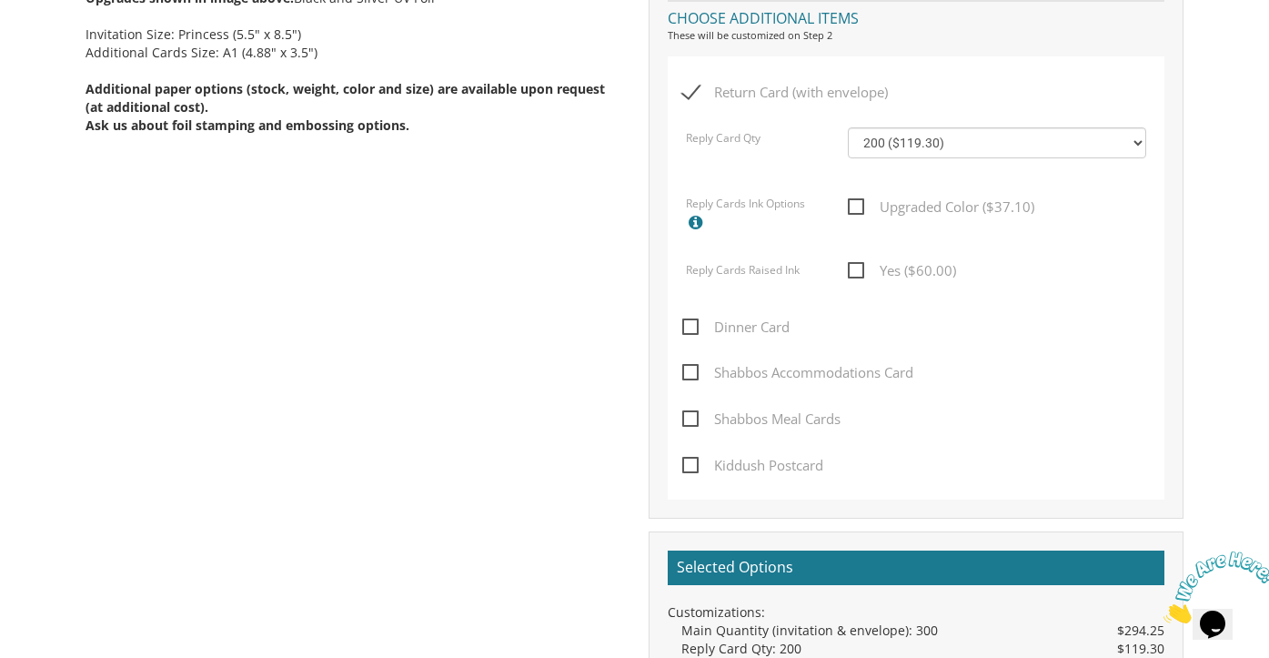
click at [694, 364] on span "Shabbos Accommodations Card" at bounding box center [797, 372] width 231 height 23
click at [694, 365] on input "Shabbos Accommodations Card" at bounding box center [688, 371] width 12 height 12
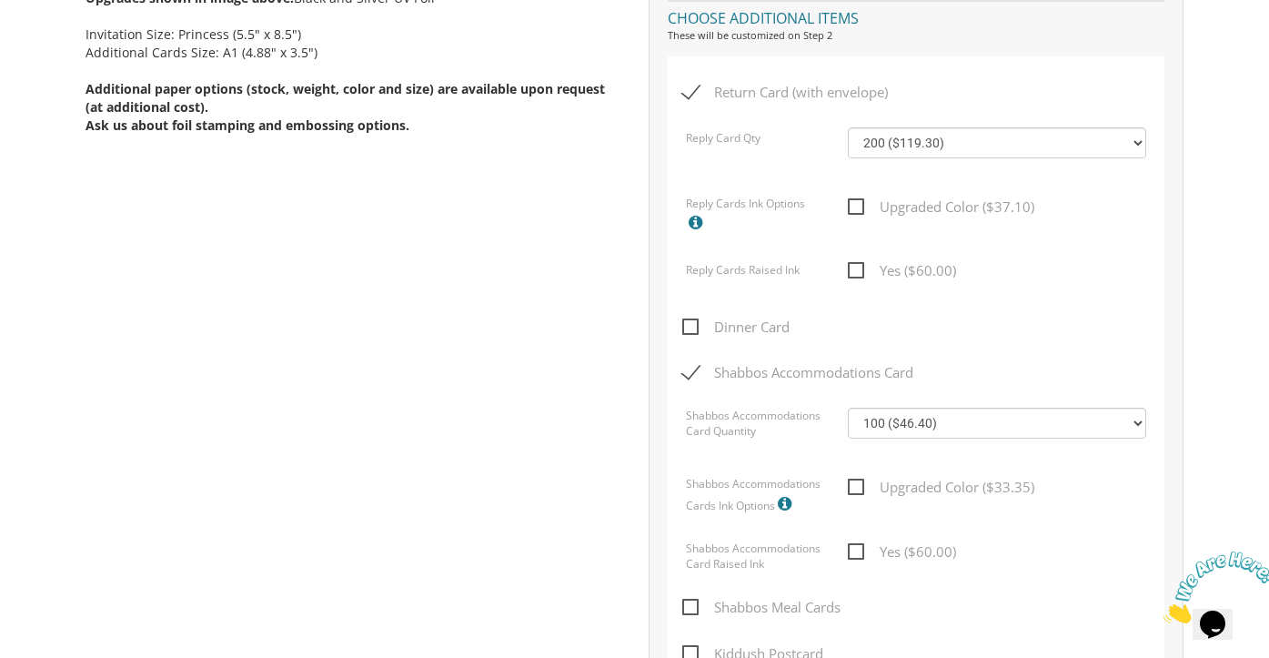
click at [694, 364] on span "Shabbos Accommodations Card" at bounding box center [797, 372] width 231 height 23
click at [694, 365] on input "Shabbos Accommodations Card" at bounding box center [688, 371] width 12 height 12
checkbox input "false"
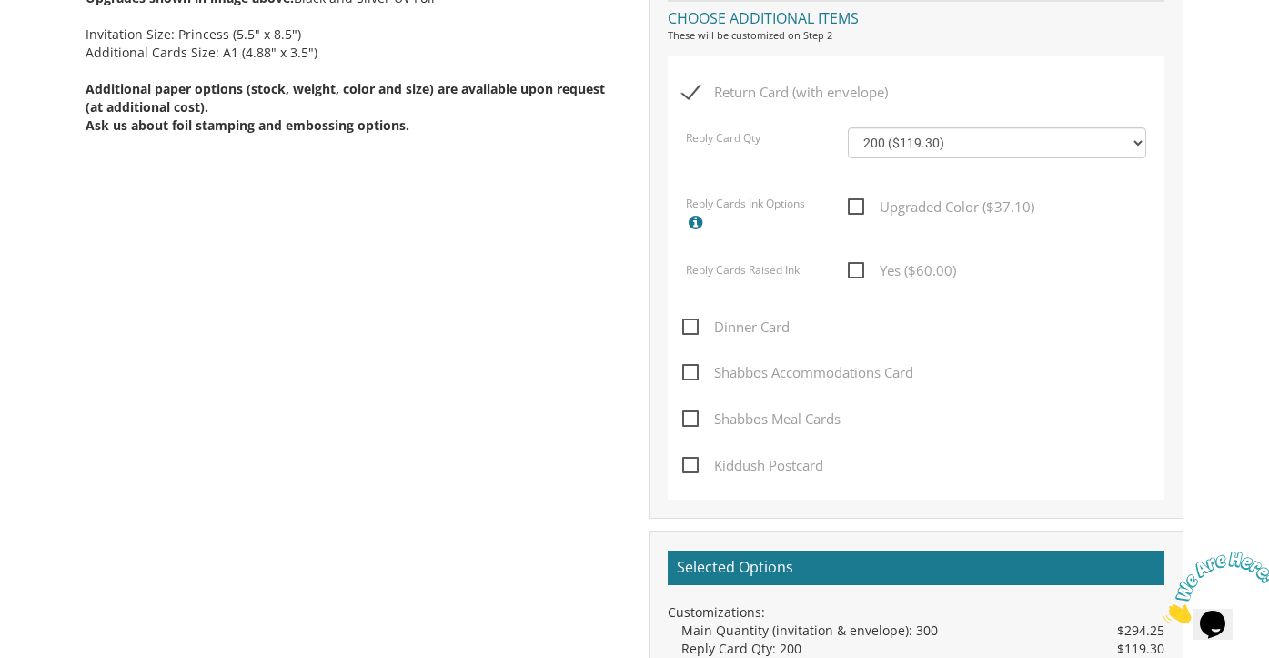
click at [689, 459] on span "Kiddush Postcard" at bounding box center [752, 465] width 141 height 23
click at [689, 459] on input "Kiddush Postcard" at bounding box center [688, 464] width 12 height 12
checkbox input "true"
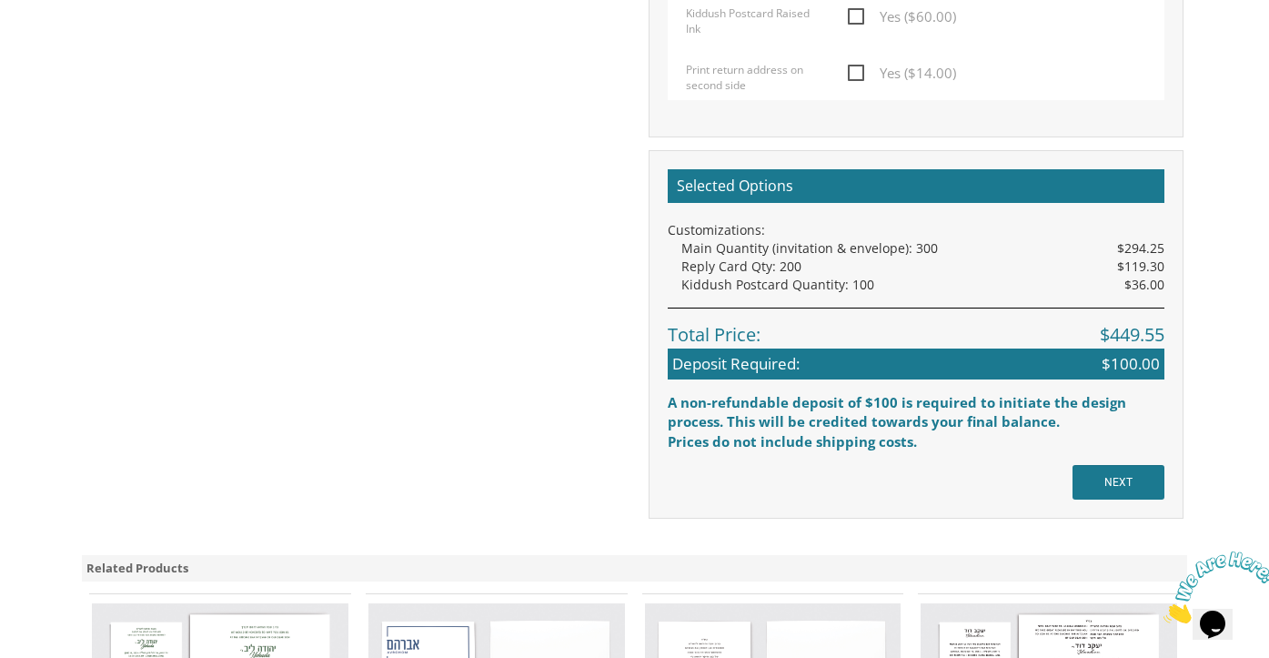
scroll to position [1629, 0]
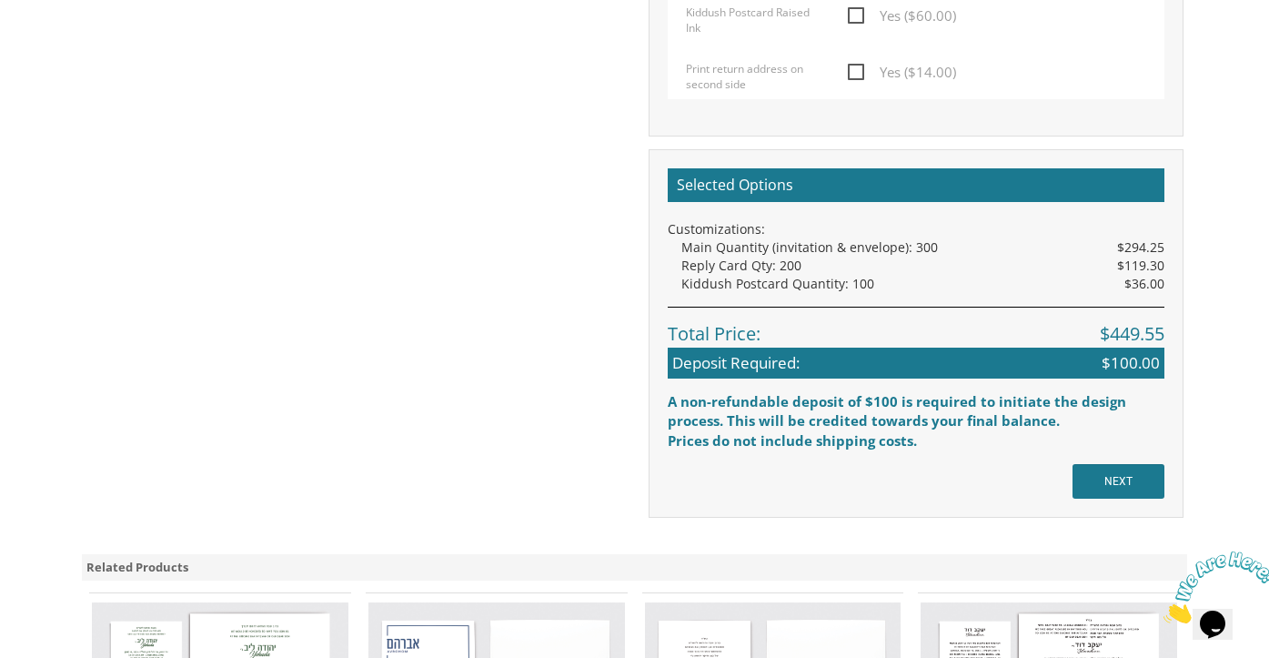
click at [1134, 472] on input "NEXT" at bounding box center [1119, 481] width 92 height 35
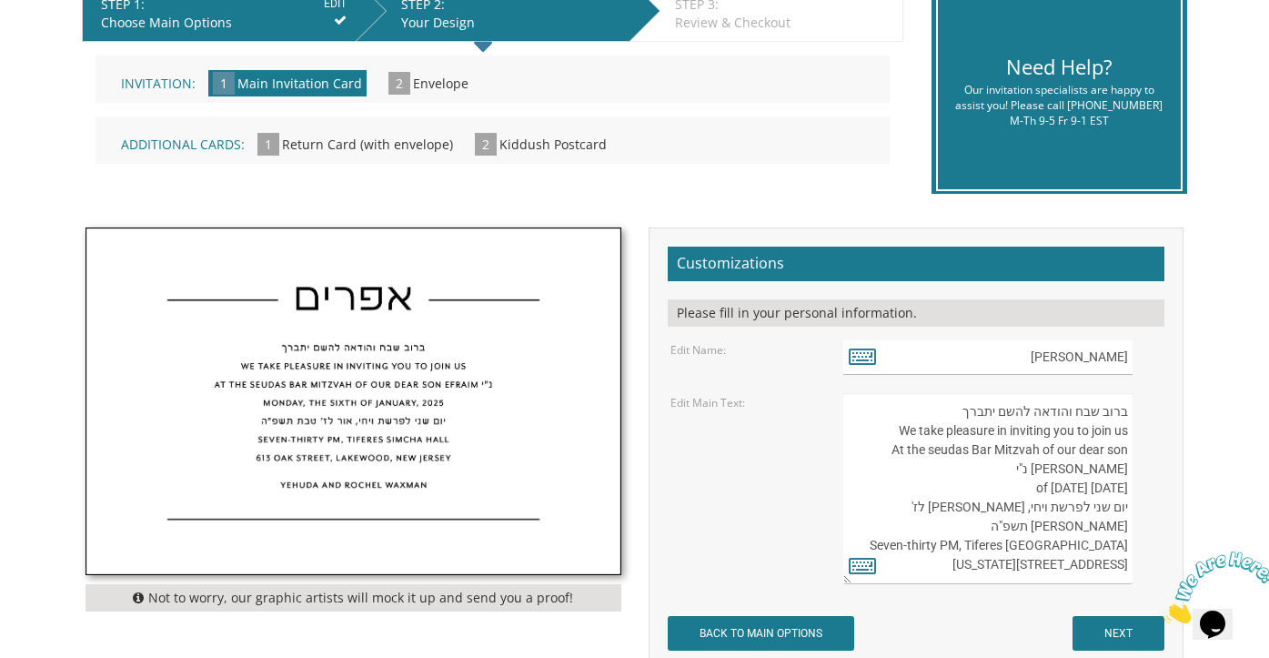
scroll to position [430, 0]
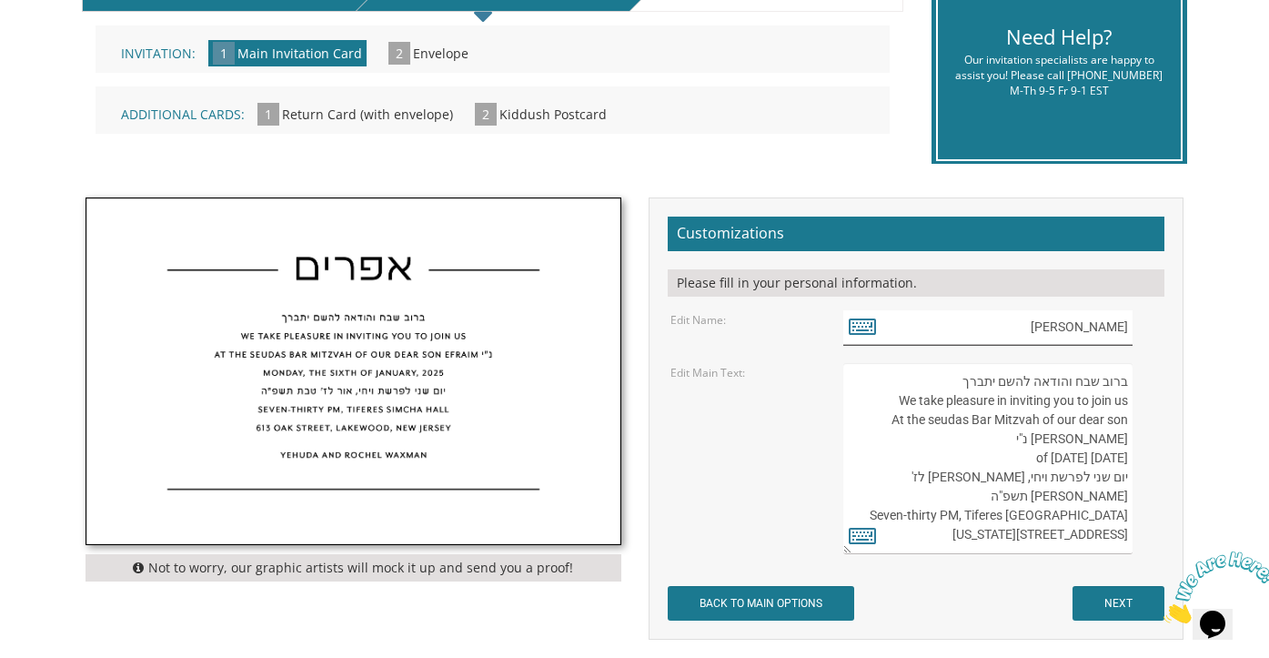
click at [1120, 327] on input "אפרים" at bounding box center [987, 327] width 289 height 35
type input "פרים"
click at [859, 328] on icon at bounding box center [862, 325] width 27 height 25
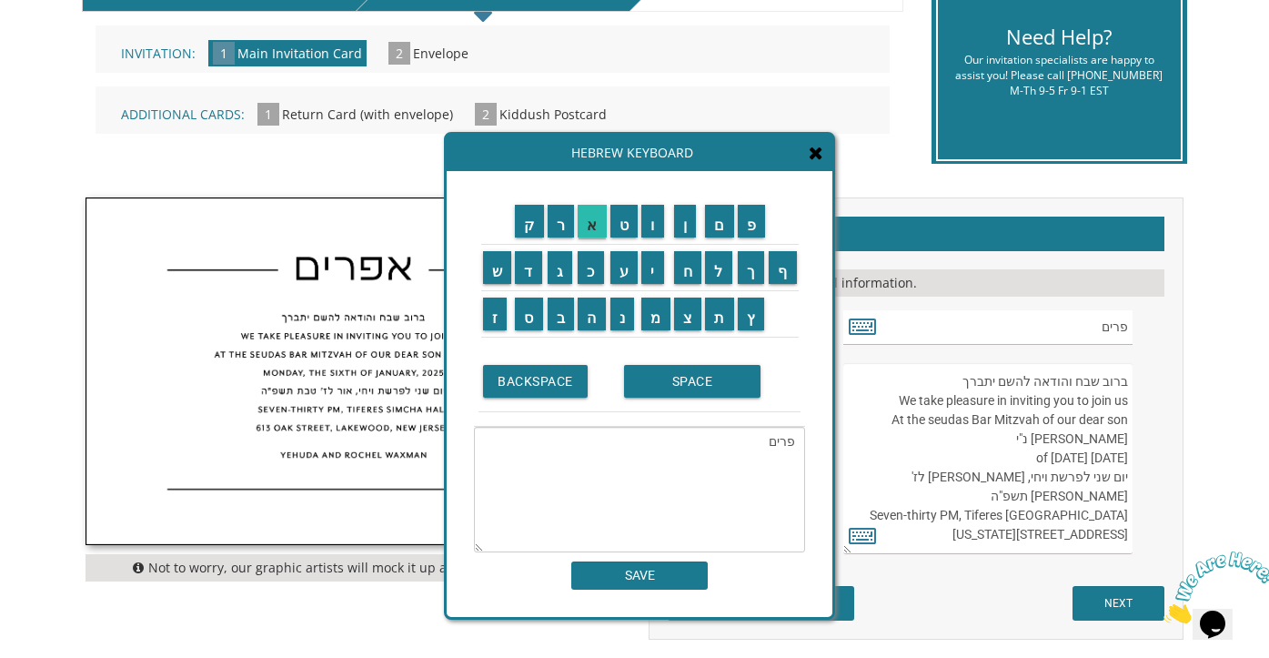
click at [588, 218] on input "א" at bounding box center [592, 221] width 29 height 33
click at [589, 320] on input "ה" at bounding box center [592, 313] width 28 height 33
click at [557, 221] on input "ר" at bounding box center [561, 221] width 27 height 33
click at [685, 229] on input "ן" at bounding box center [685, 221] width 23 height 33
type textarea "אהרן"
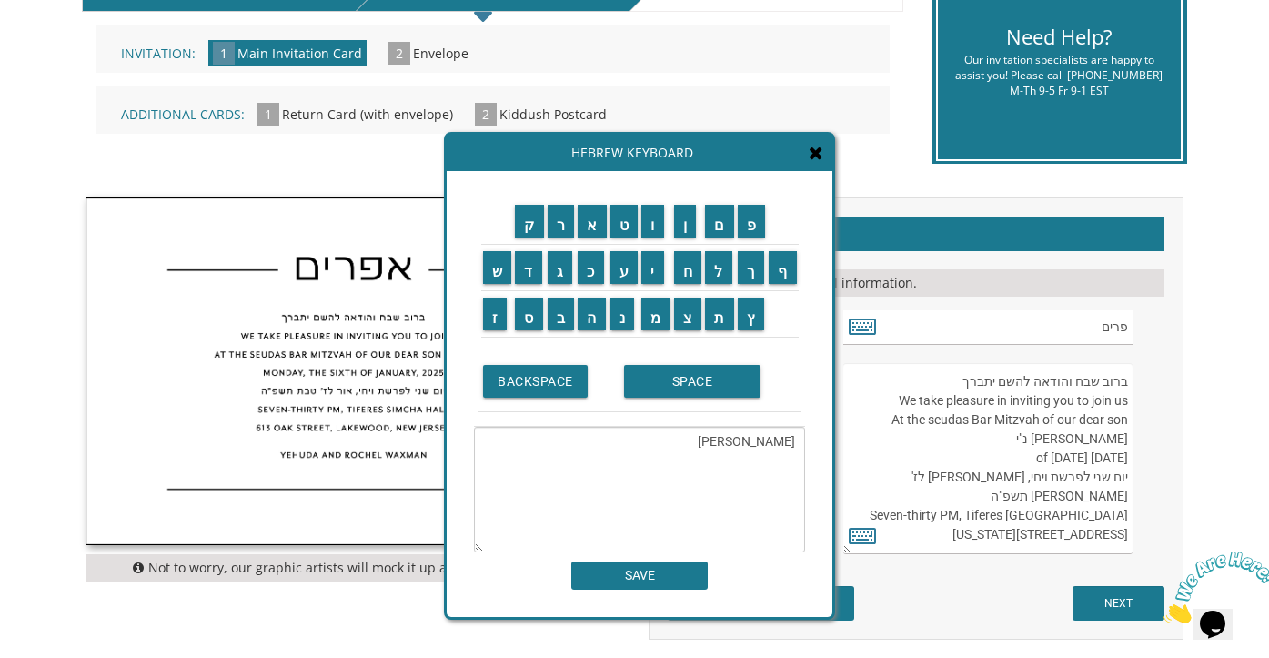
click at [654, 574] on input "SAVE" at bounding box center [639, 575] width 136 height 28
type input "אהרן"
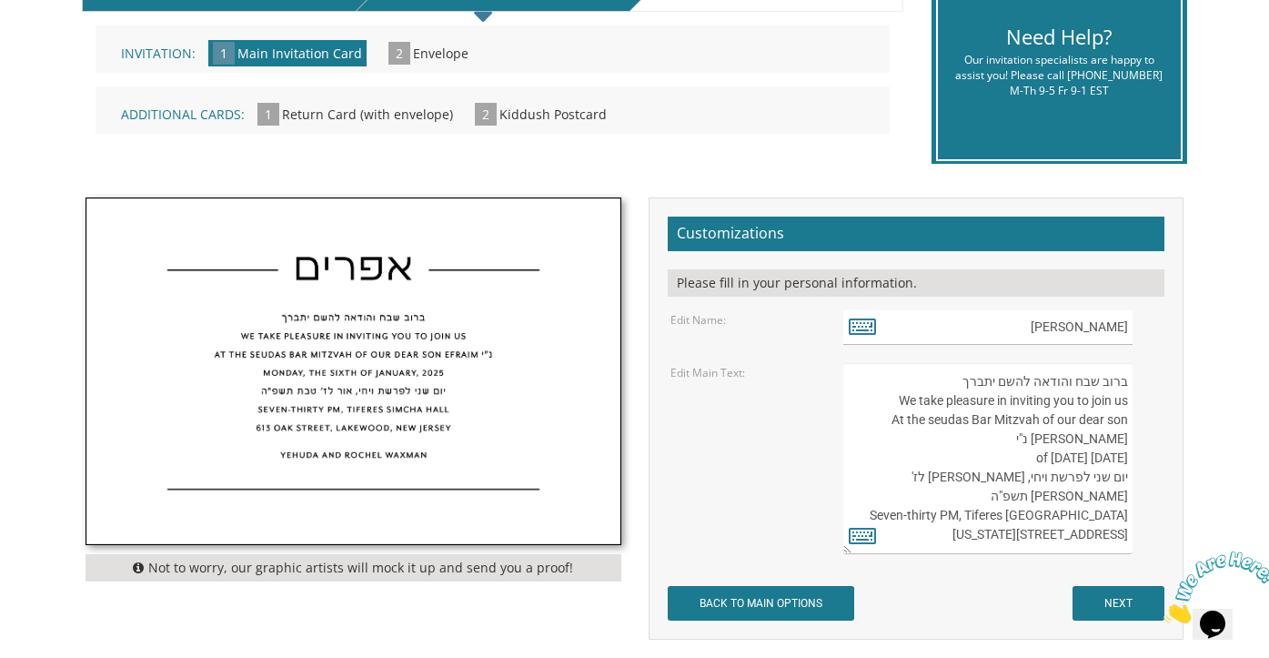
click at [1092, 439] on textarea "ברוב שבח והודאה להשם יתברך We take pleasure in inviting you to join us At the s…" at bounding box center [987, 458] width 289 height 191
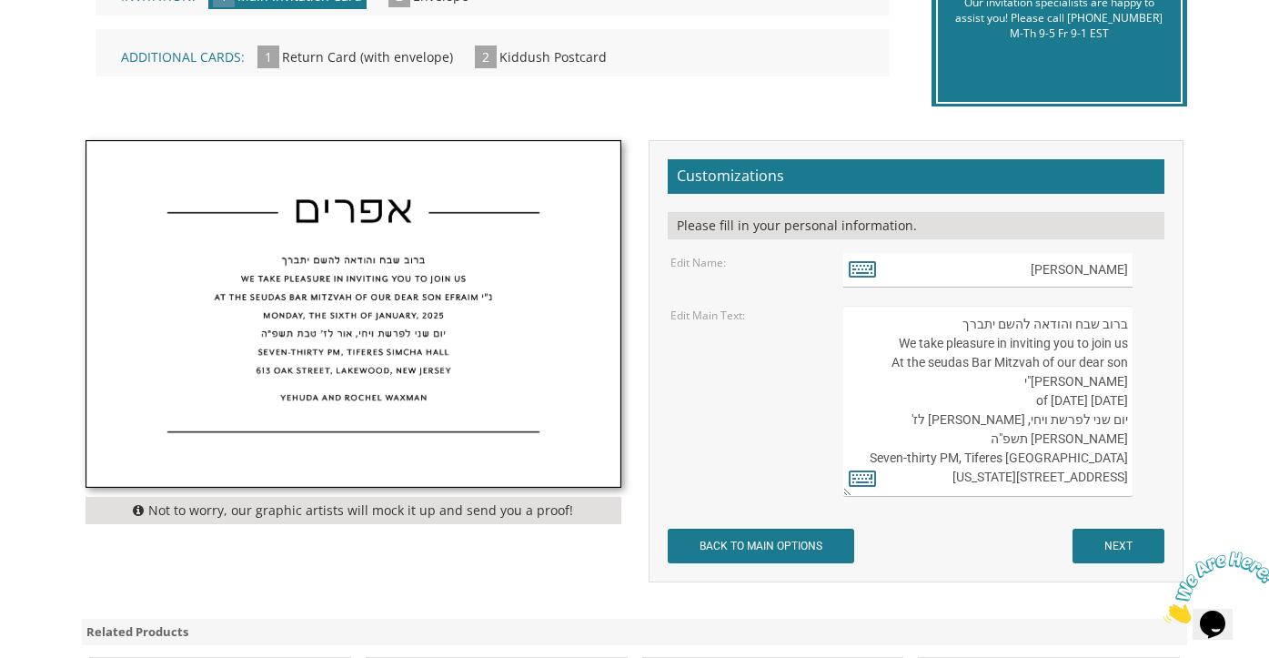
scroll to position [489, 0]
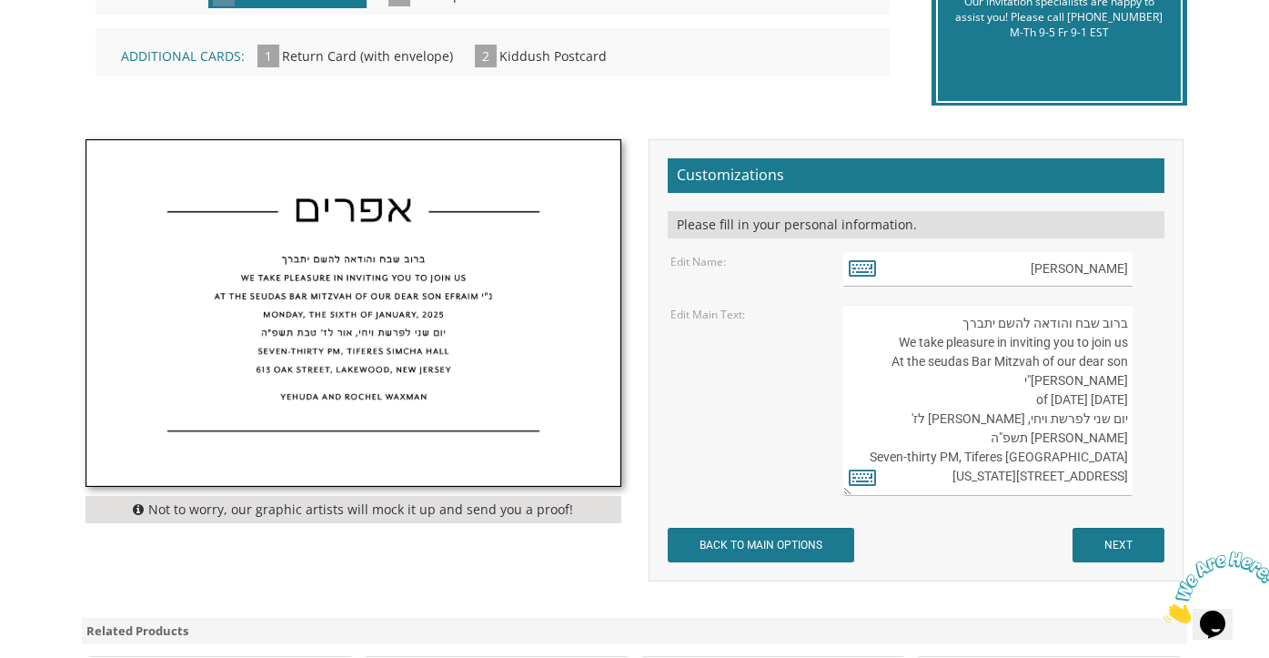
click at [945, 396] on textarea "ברוב שבח והודאה להשם יתברך We take pleasure in inviting you to join us At the s…" at bounding box center [987, 400] width 289 height 191
click at [992, 420] on textarea "ברוב שבח והודאה להשם יתברך We take pleasure in inviting you to join us At the s…" at bounding box center [987, 400] width 289 height 191
type textarea "ברוב שבח והודאה להשם יתברך We take pleasure in inviting you to join us At the s…"
click at [862, 479] on icon at bounding box center [862, 476] width 27 height 25
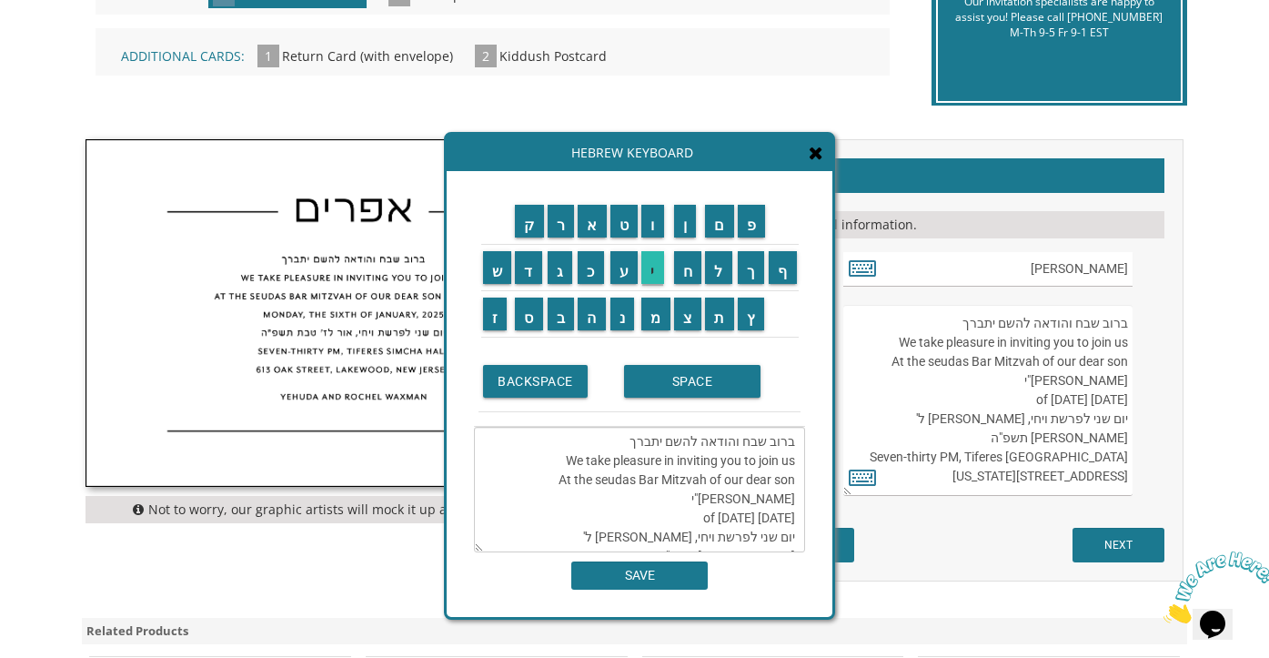
click at [651, 268] on input "י" at bounding box center [652, 267] width 23 height 33
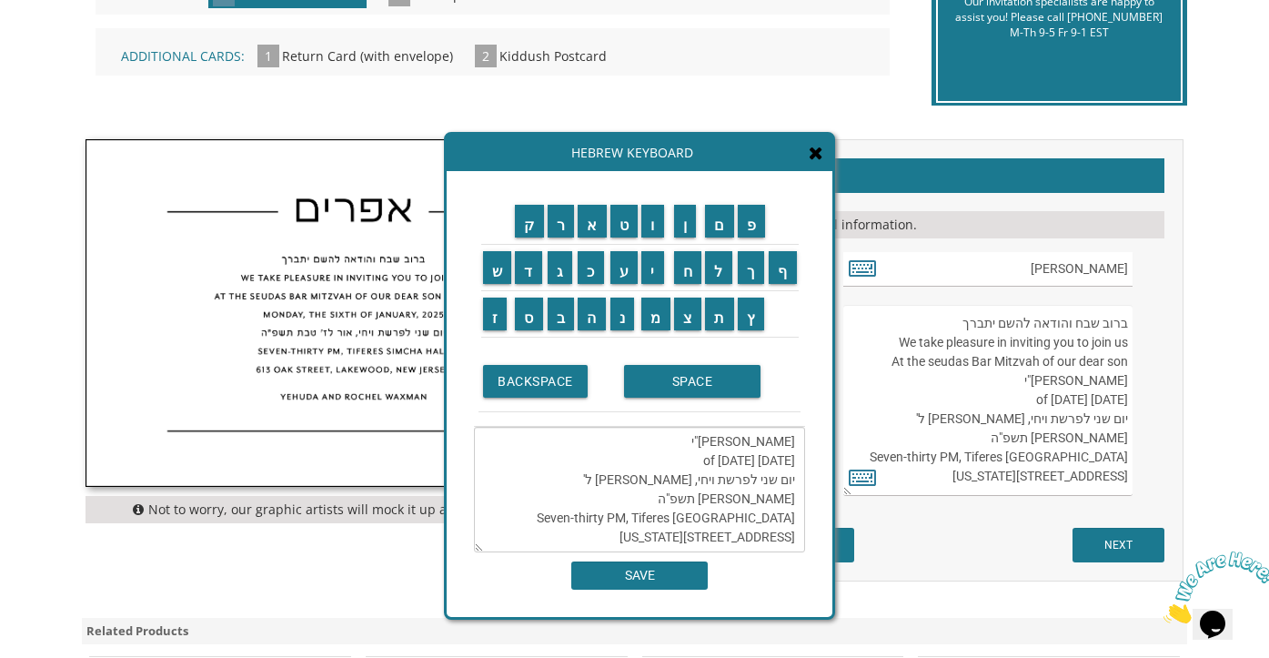
click at [660, 460] on textarea "ברוב שבח והודאה להשם יתברך We take pleasure in inviting you to join us At the s…" at bounding box center [639, 490] width 331 height 126
click at [656, 273] on input "י" at bounding box center [652, 267] width 23 height 33
click at [644, 461] on textarea "ברוב שבח והודאה להשם יתברך We take pleasure in inviting you to join us At the s…" at bounding box center [639, 490] width 331 height 126
click at [593, 278] on input "כ" at bounding box center [591, 267] width 26 height 33
click at [532, 323] on input "ס" at bounding box center [529, 313] width 28 height 33
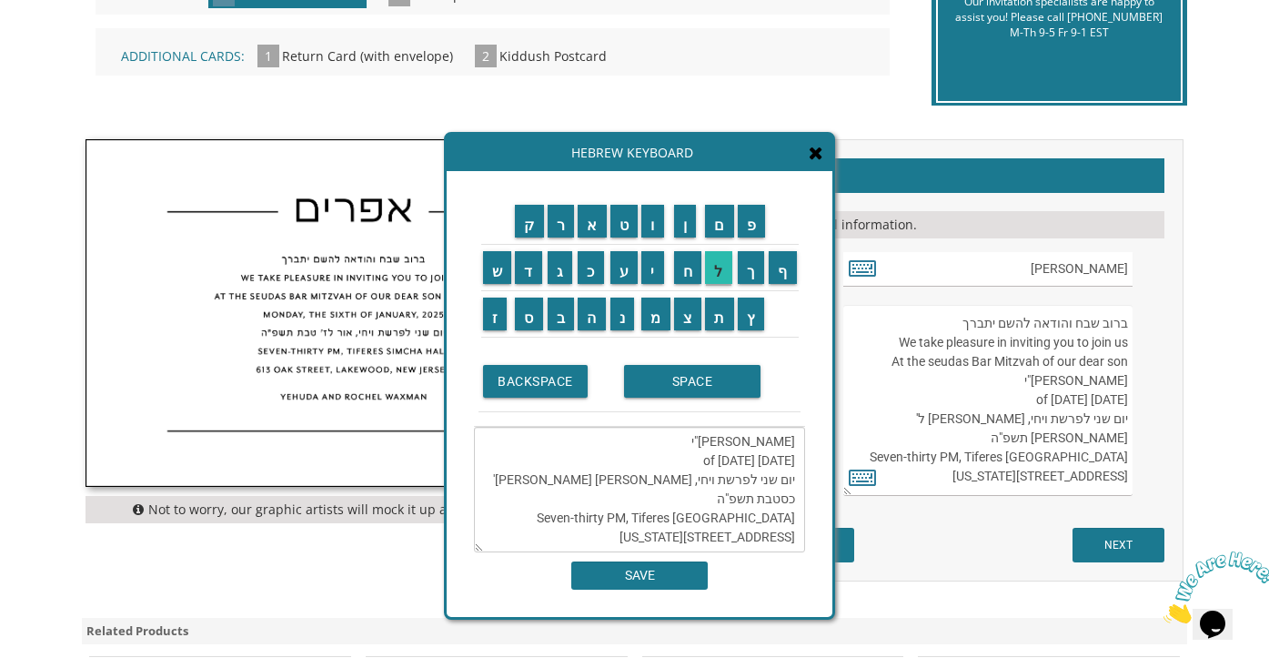
click at [718, 270] on input "ל" at bounding box center [718, 267] width 27 height 33
click at [654, 217] on input "ו" at bounding box center [652, 221] width 23 height 33
click at [586, 464] on textarea "ברוב שבח והודאה להשם יתברך We take pleasure in inviting you to join us At the s…" at bounding box center [639, 490] width 331 height 126
click at [652, 231] on input "ו" at bounding box center [652, 221] width 23 height 33
click at [613, 479] on textarea "ברוב שבח והודאה להשם יתברך We take pleasure in inviting you to join us At the s…" at bounding box center [639, 490] width 331 height 126
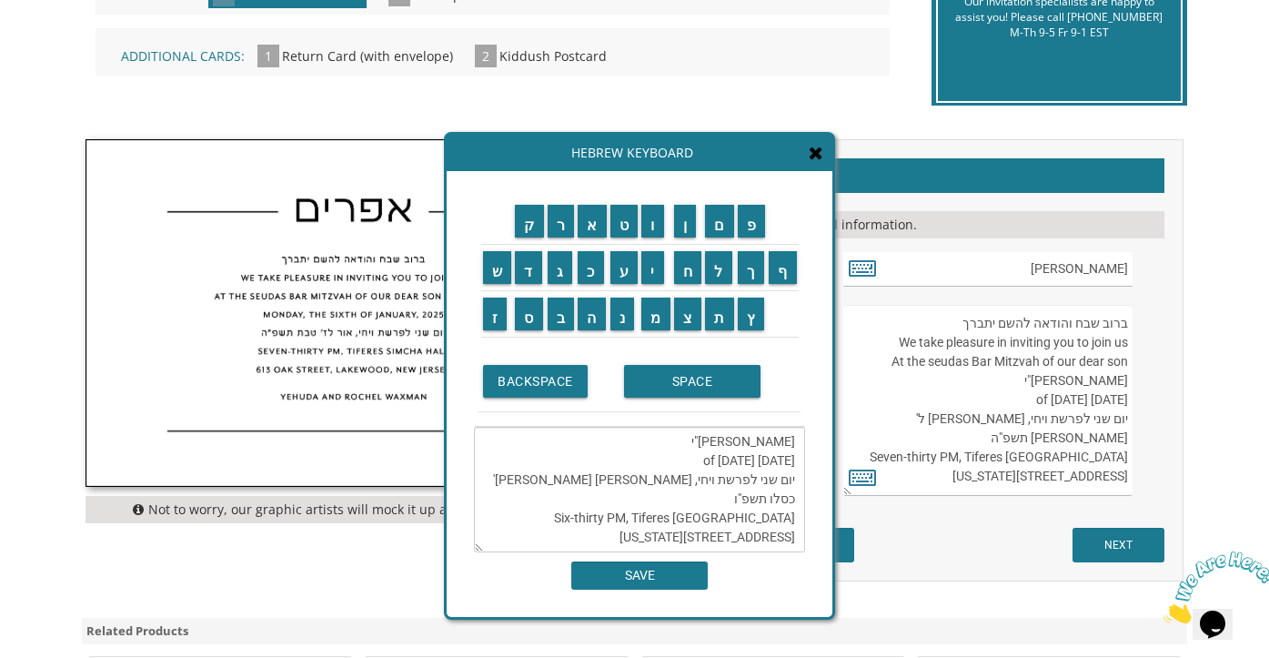
click at [635, 537] on textarea "ברוב שבח והודאה להשם יתברך We take pleasure in inviting you to join us At the s…" at bounding box center [639, 490] width 331 height 126
click at [562, 499] on textarea "ברוב שבח והודאה להשם יתברך We take pleasure in inviting you to join us At the s…" at bounding box center [639, 490] width 331 height 126
click at [779, 502] on textarea "ברוב שבח והודאה להשם יתברך We take pleasure in inviting you to join us At the s…" at bounding box center [639, 490] width 331 height 126
type textarea "ברוב שבח והודאה להשם יתברך We take pleasure in inviting you to join us At the s…"
click at [638, 588] on input "SAVE" at bounding box center [639, 575] width 136 height 28
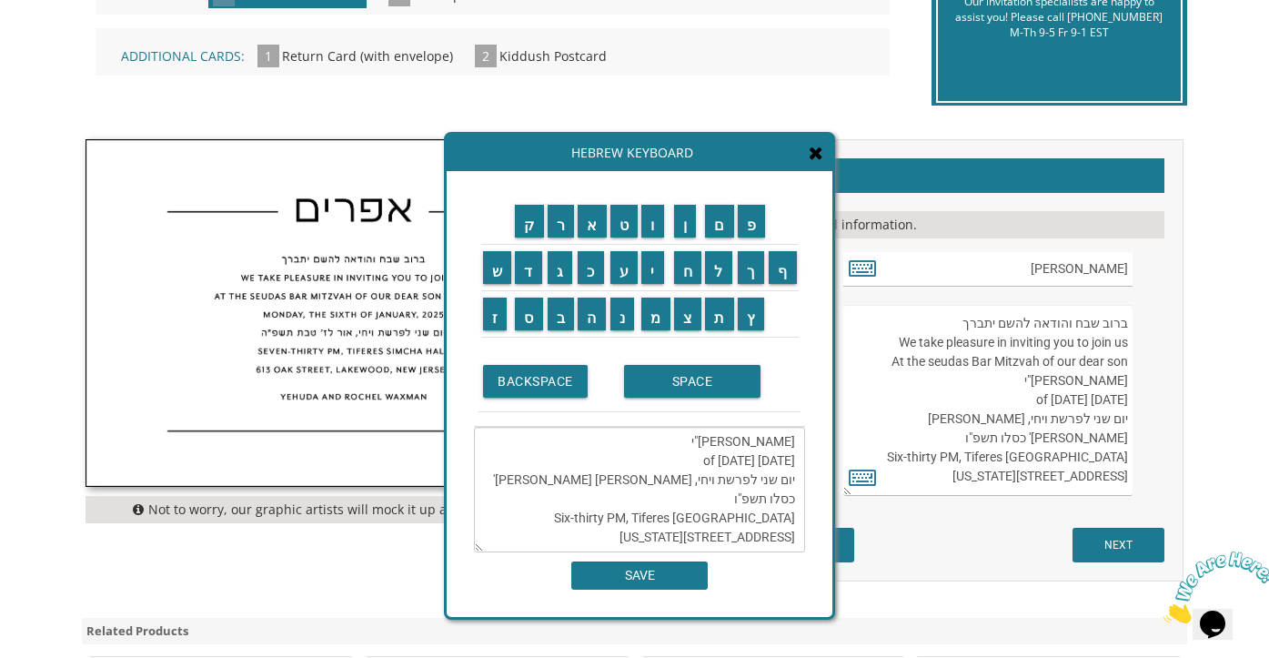
scroll to position [9, 0]
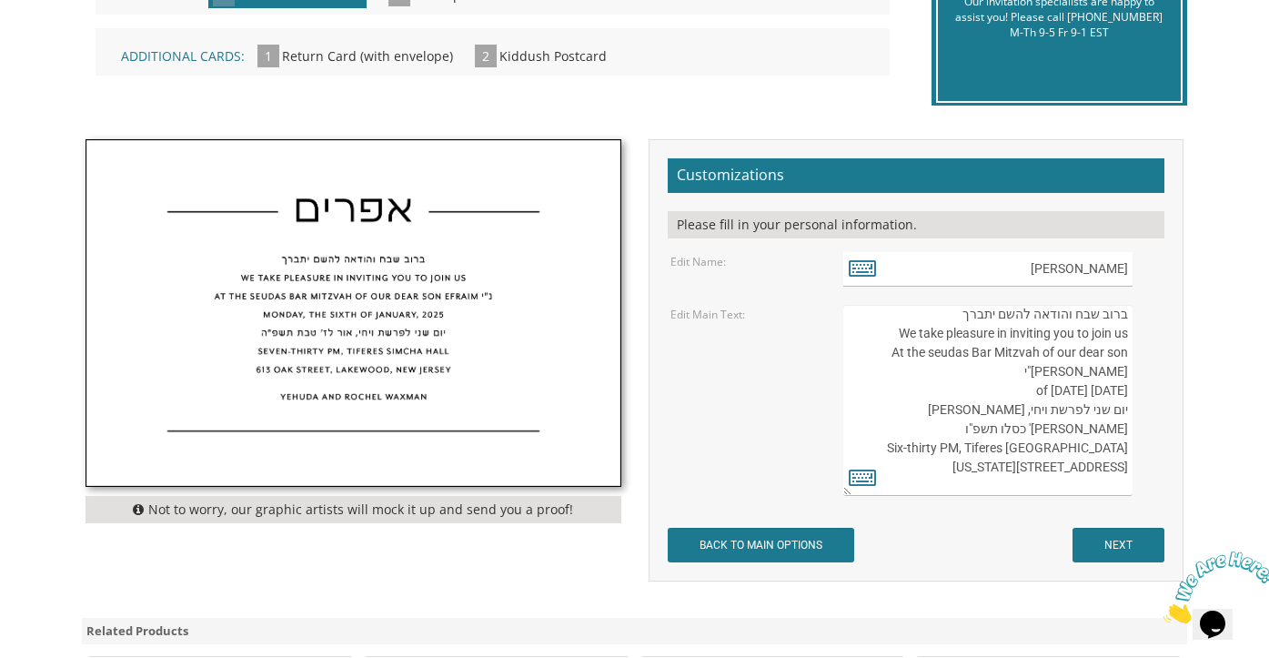
click at [903, 444] on textarea "ברוב שבח והודאה להשם יתברך We take pleasure in inviting you to join us At the s…" at bounding box center [987, 400] width 289 height 191
click at [910, 448] on textarea "ברוב שבח והודאה להשם יתברך We take pleasure in inviting you to join us At the s…" at bounding box center [987, 400] width 289 height 191
click at [897, 447] on textarea "ברוב שבח והודאה להשם יתברך We take pleasure in inviting you to join us At the s…" at bounding box center [987, 400] width 289 height 191
type textarea "ברוב שבח והודאה להשם יתברך We take pleasure in inviting you to join us At the s…"
click at [1095, 553] on input "NEXT" at bounding box center [1119, 545] width 92 height 35
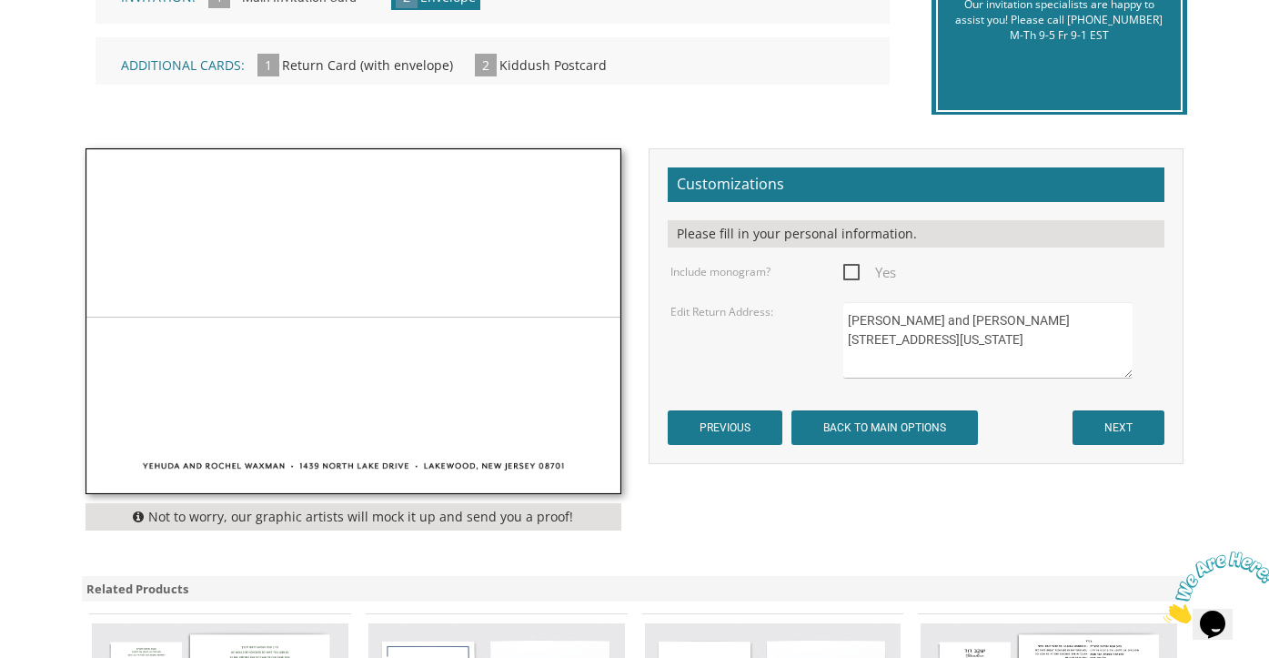
scroll to position [499, 0]
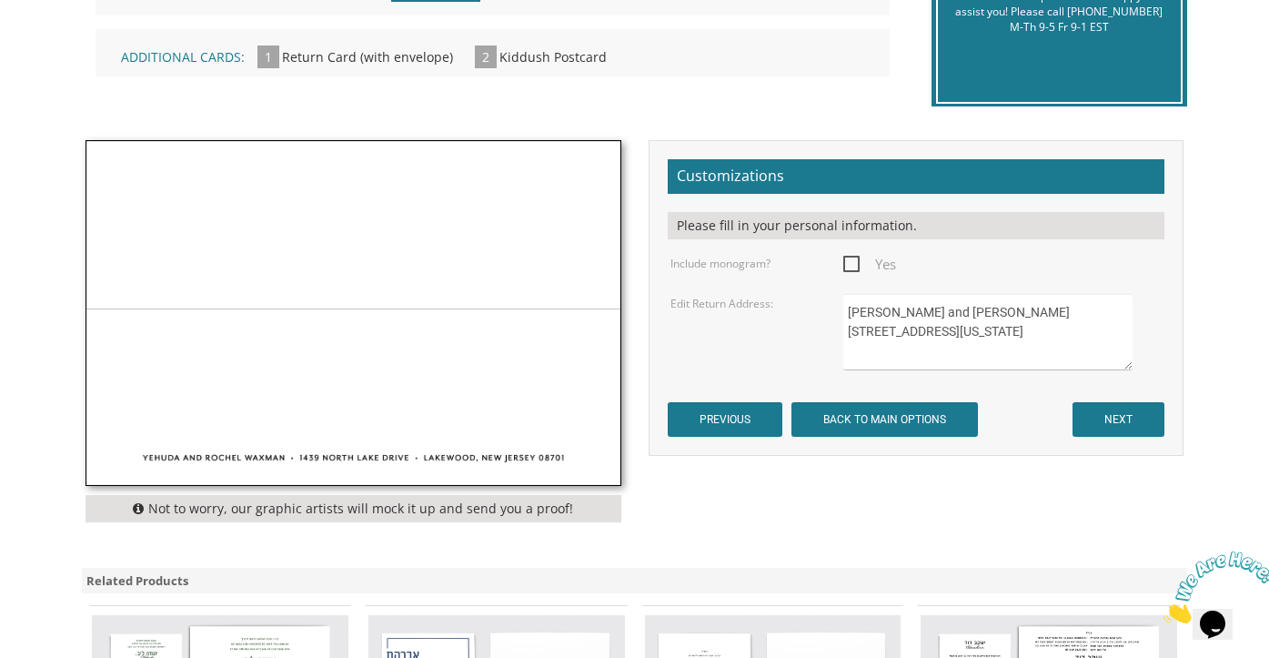
drag, startPoint x: 1014, startPoint y: 310, endPoint x: 841, endPoint y: 316, distance: 173.9
click at [841, 316] on div "Yehuda and Rochel Waxman 1439 North Lake Drive Lakewood, New Jersey 08701" at bounding box center [1003, 332] width 346 height 76
drag, startPoint x: 850, startPoint y: 327, endPoint x: 877, endPoint y: 328, distance: 27.3
click at [976, 341] on textarea "Yehuda and Rochel Waxman 1439 North Lake Drive Lakewood, New Jersey 08701" at bounding box center [987, 332] width 289 height 76
click at [975, 330] on textarea "Yehuda and Rochel Waxman 1439 North Lake Drive Lakewood, New Jersey 08701" at bounding box center [987, 332] width 289 height 76
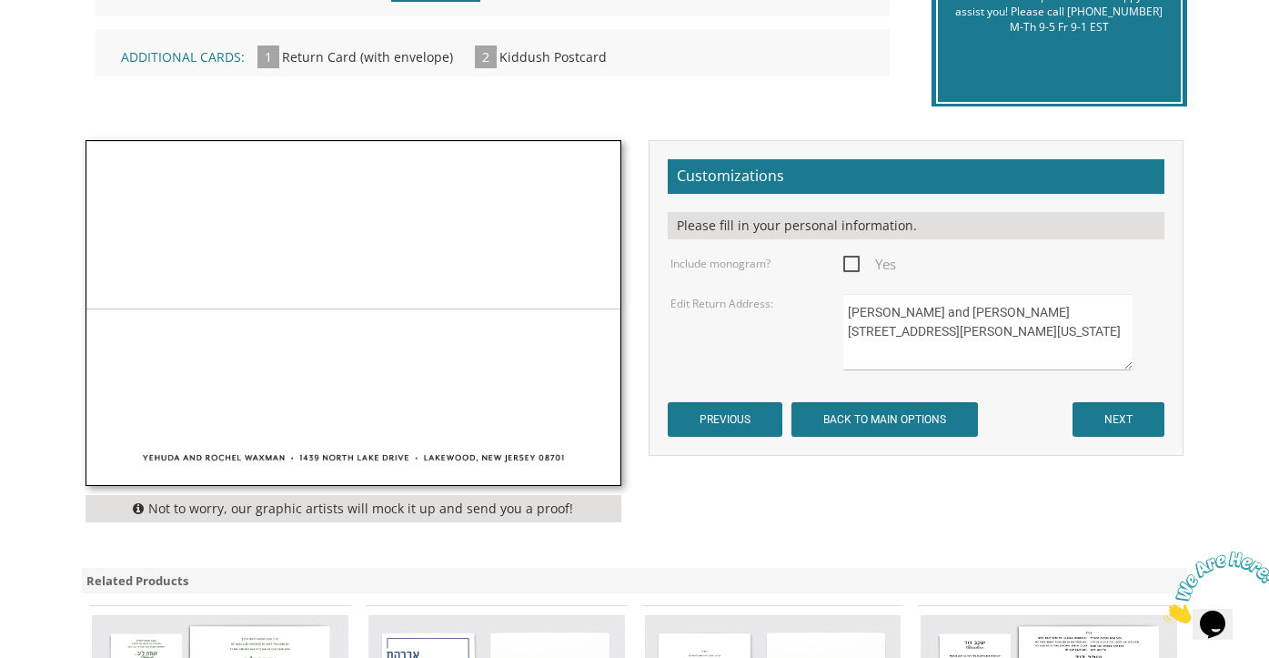
type textarea "Yaakov and Shayna Shlinger 37 Blue Jay Way Lakewood, New Jersey 08701"
click at [1144, 414] on input "NEXT" at bounding box center [1119, 419] width 92 height 35
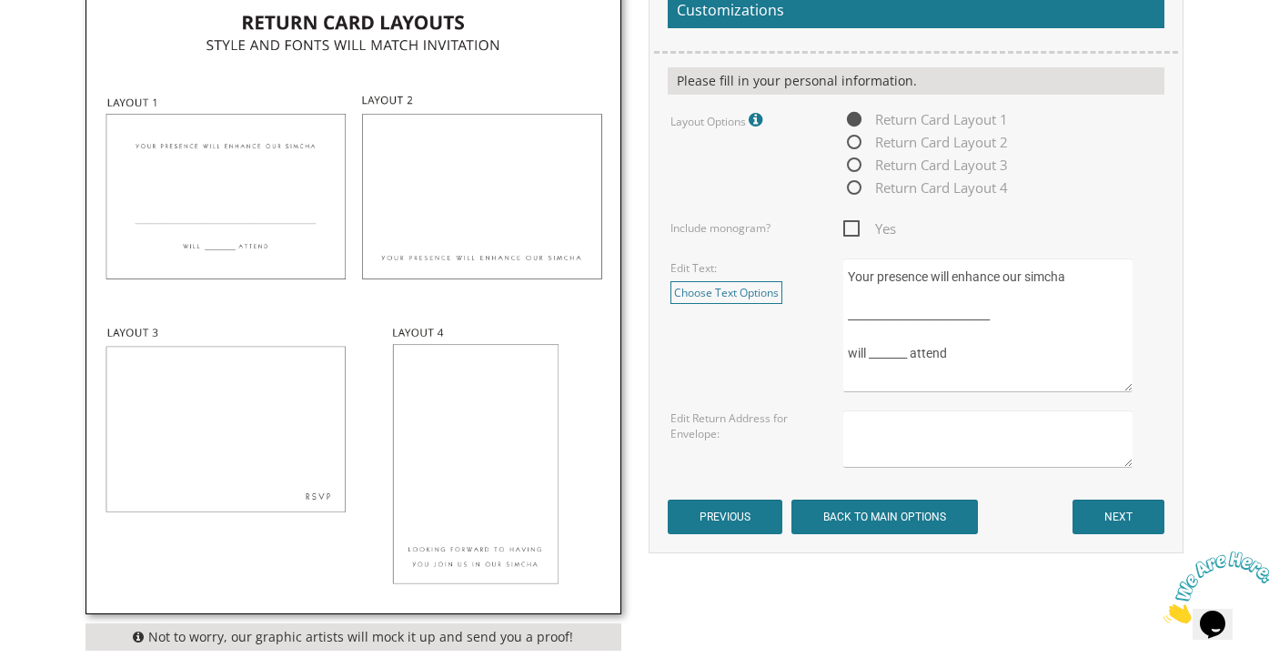
scroll to position [660, 0]
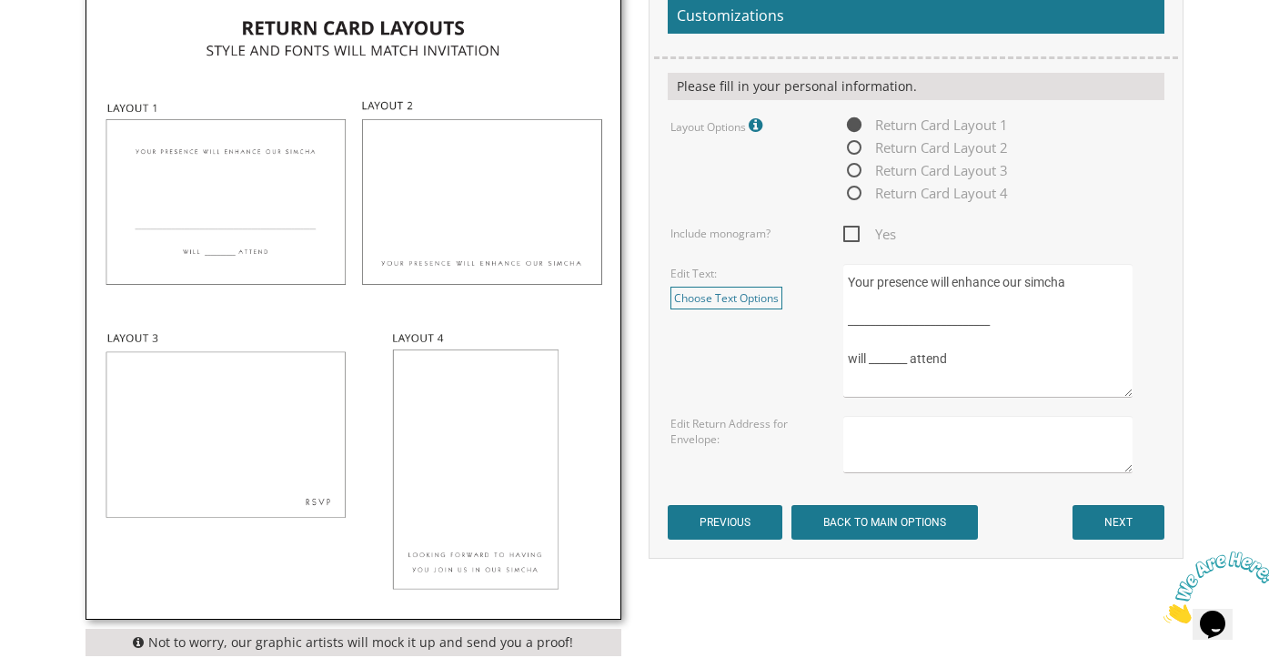
click at [1110, 525] on input "NEXT" at bounding box center [1119, 522] width 92 height 35
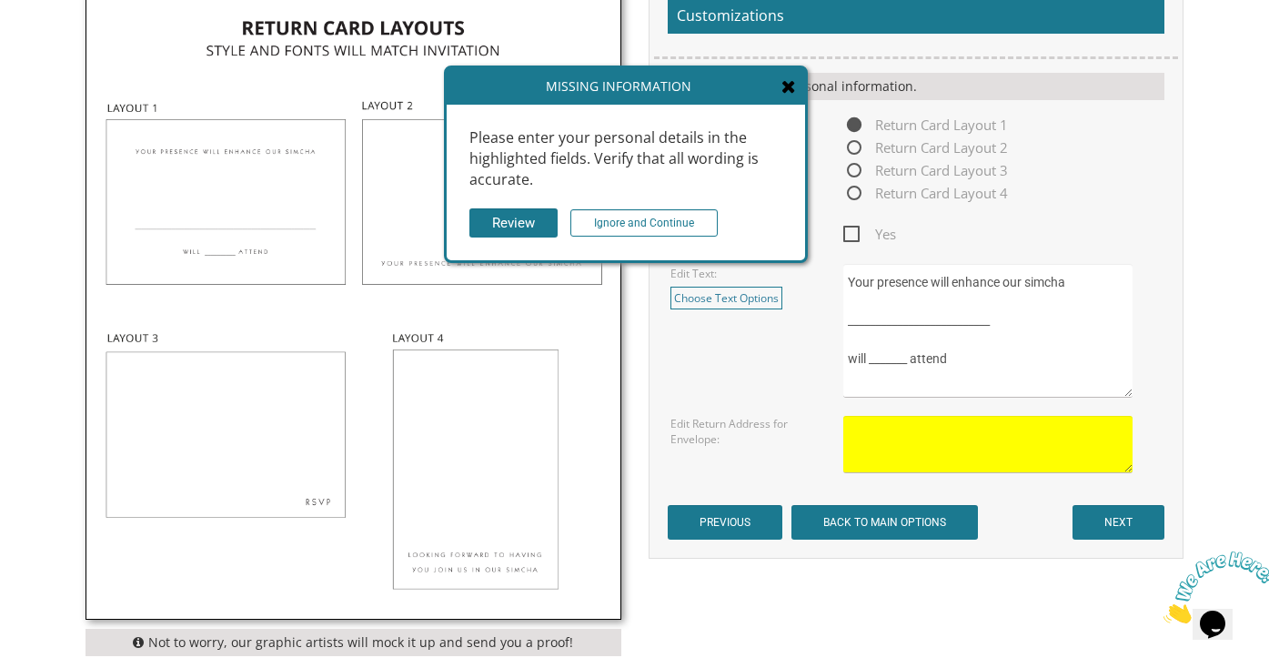
click at [789, 95] on icon at bounding box center [789, 86] width 15 height 18
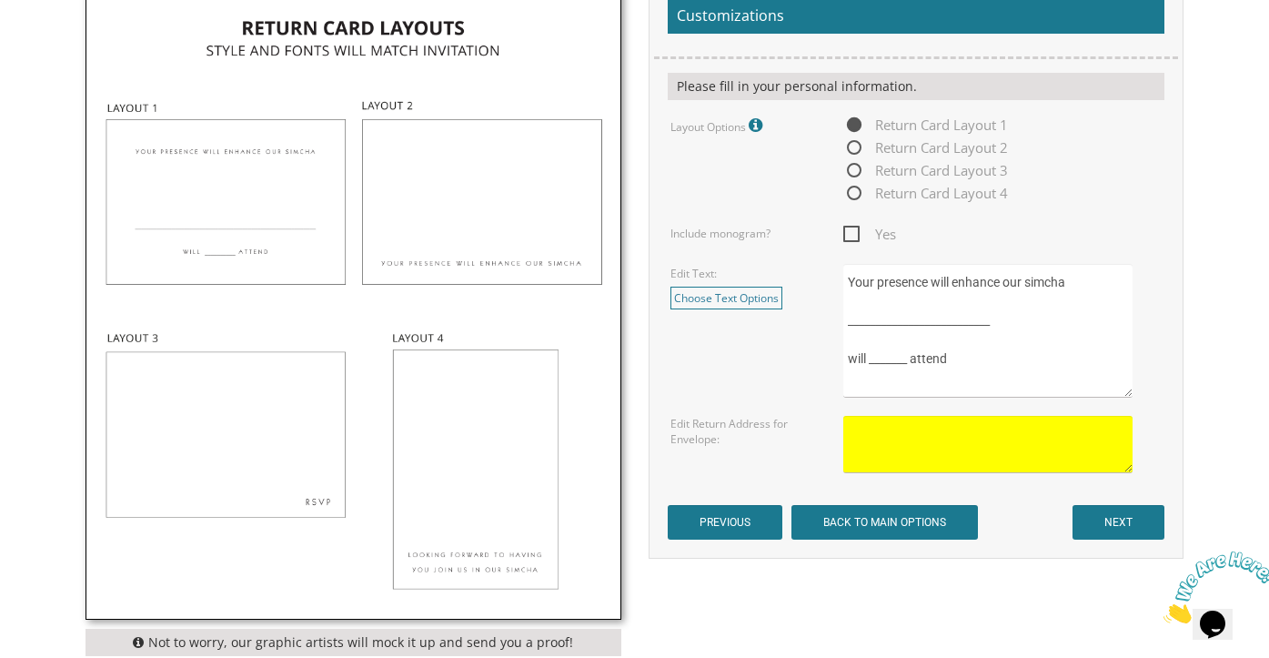
click at [903, 436] on textarea at bounding box center [987, 444] width 289 height 57
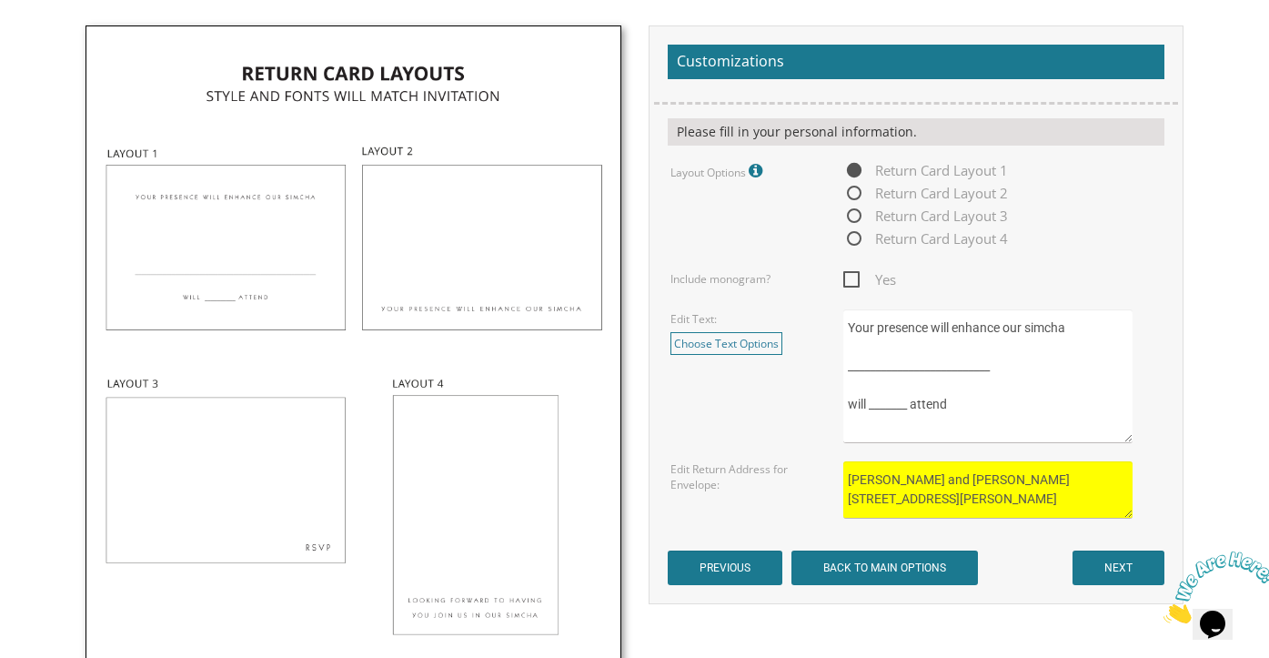
scroll to position [8, 0]
type textarea "[PERSON_NAME] and [PERSON_NAME] [STREET_ADDRESS][PERSON_NAME]"
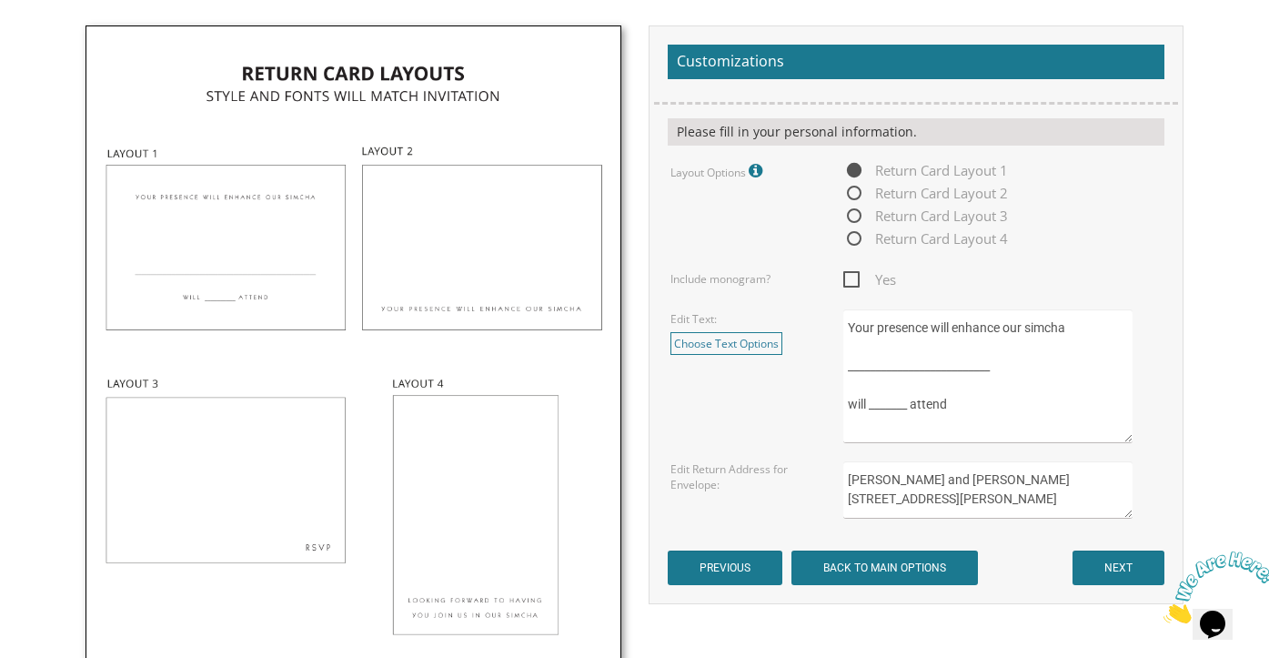
click at [1121, 567] on input "NEXT" at bounding box center [1119, 567] width 92 height 35
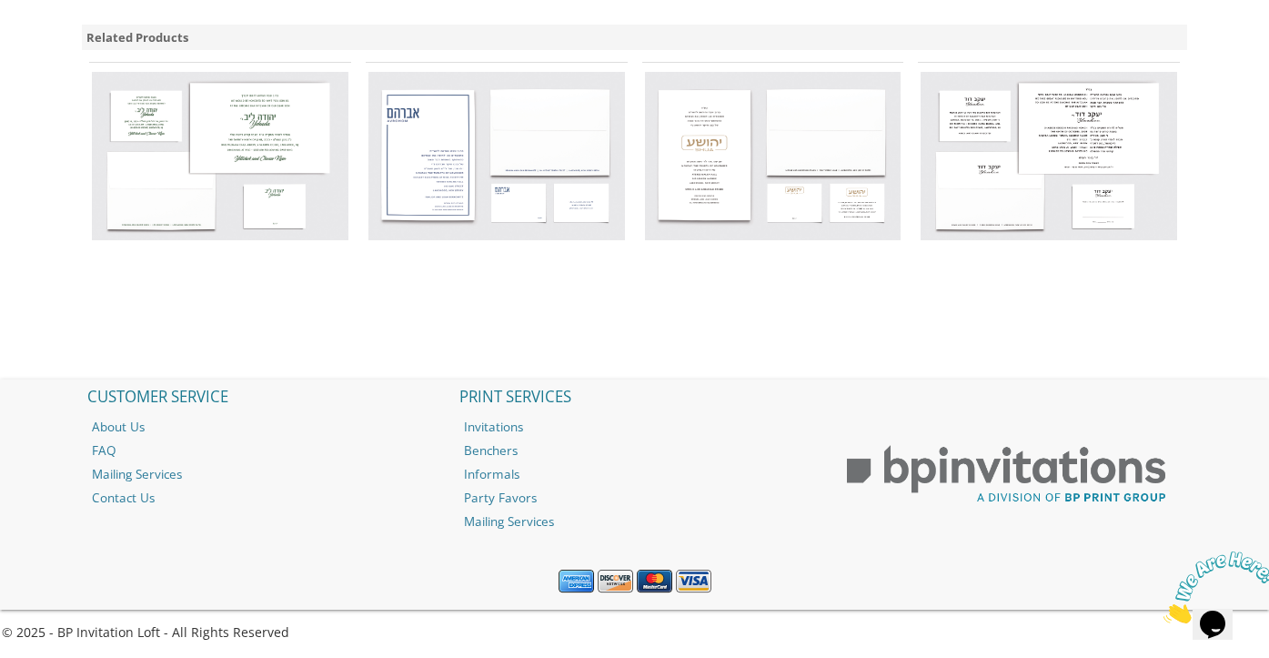
scroll to position [1397, 0]
